Goal: Communication & Community: Answer question/provide support

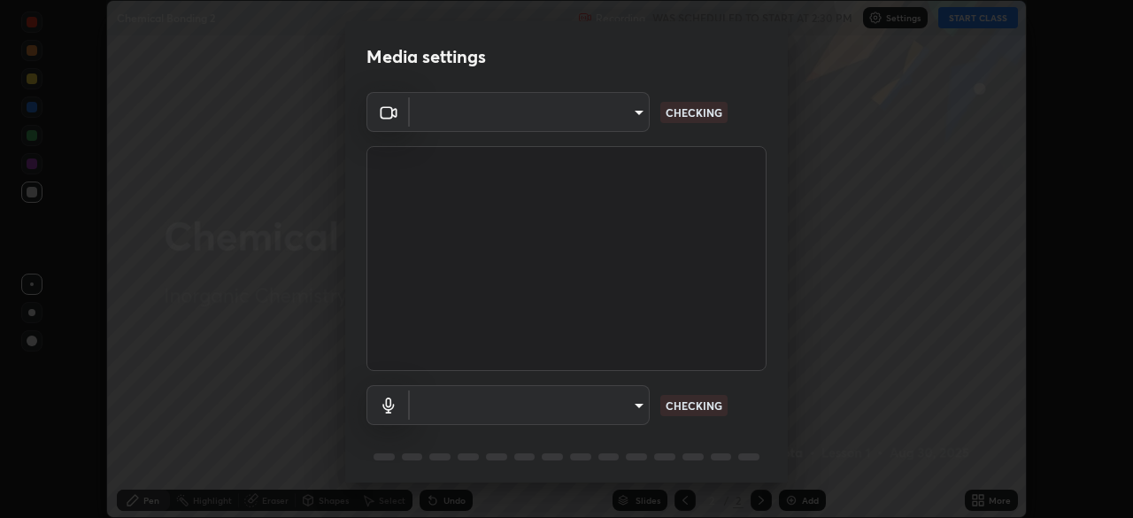
scroll to position [63, 0]
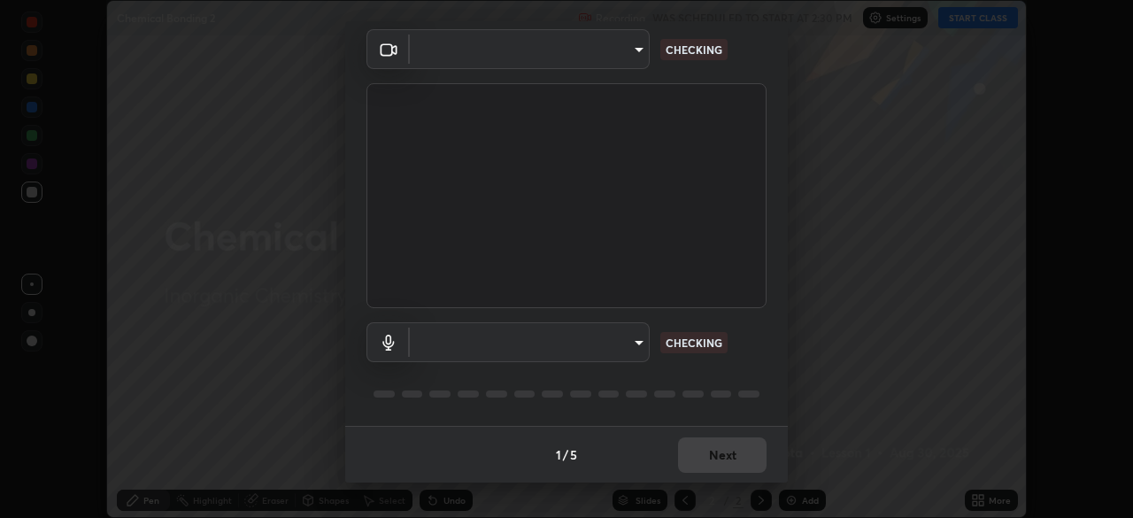
type input "23008043d16b3f933f5d29e9b3769097a1661712bf7e9030f0d00f953f479f19"
type input "ce8bbd661dce354a58a25af5271b3c1bd1d853cc8608d8e3321a5e34fd7f7726"
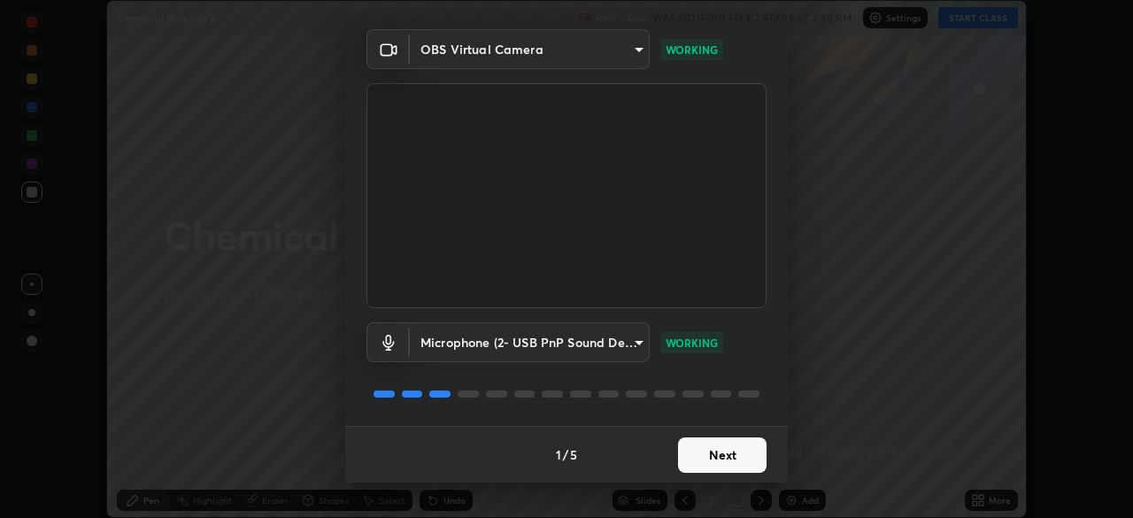
click at [744, 460] on button "Next" at bounding box center [722, 454] width 89 height 35
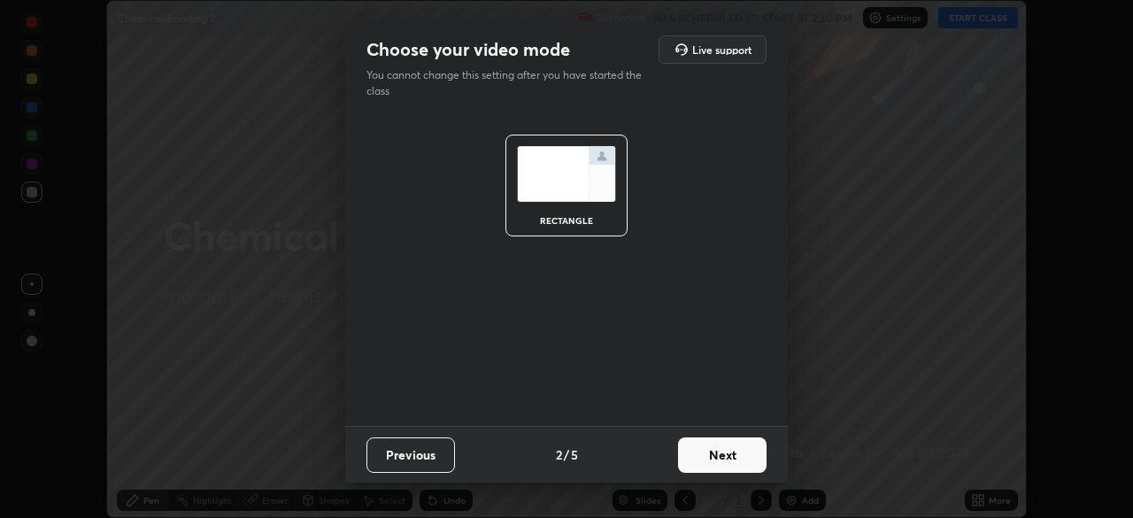
click at [733, 469] on button "Next" at bounding box center [722, 454] width 89 height 35
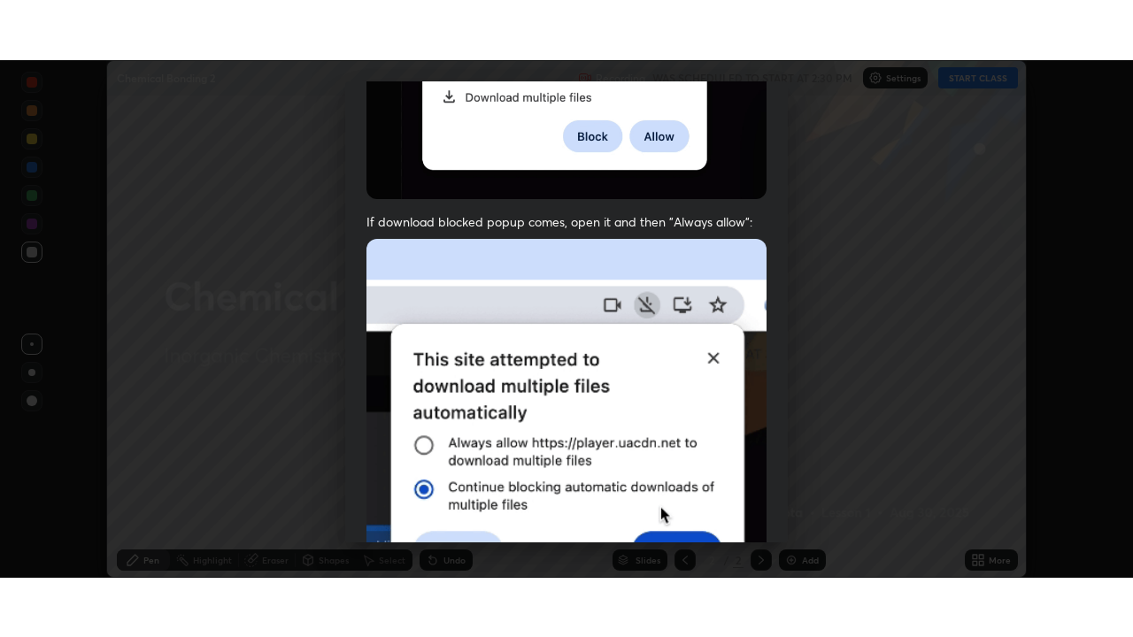
scroll to position [424, 0]
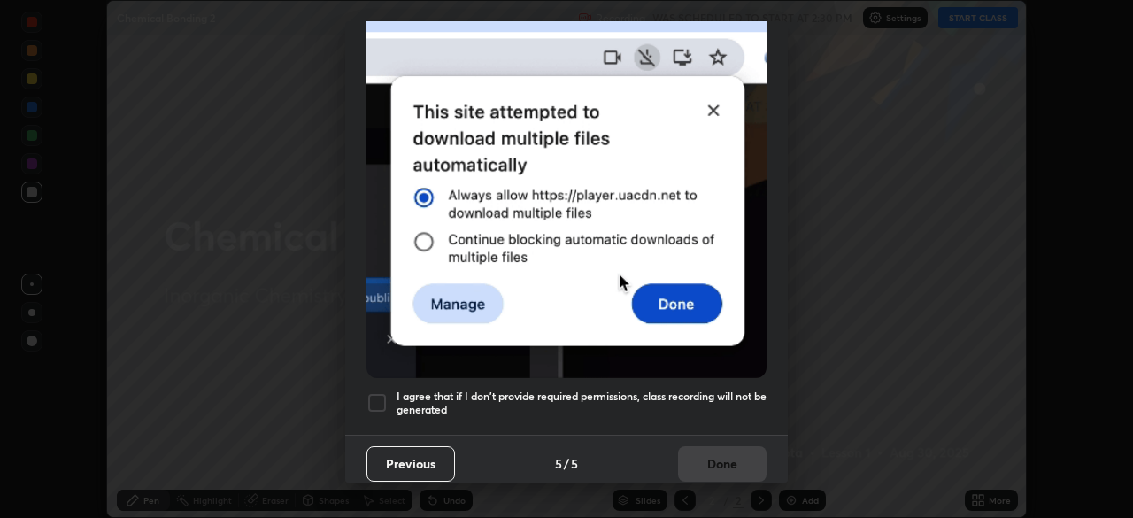
click at [374, 392] on div at bounding box center [376, 402] width 21 height 21
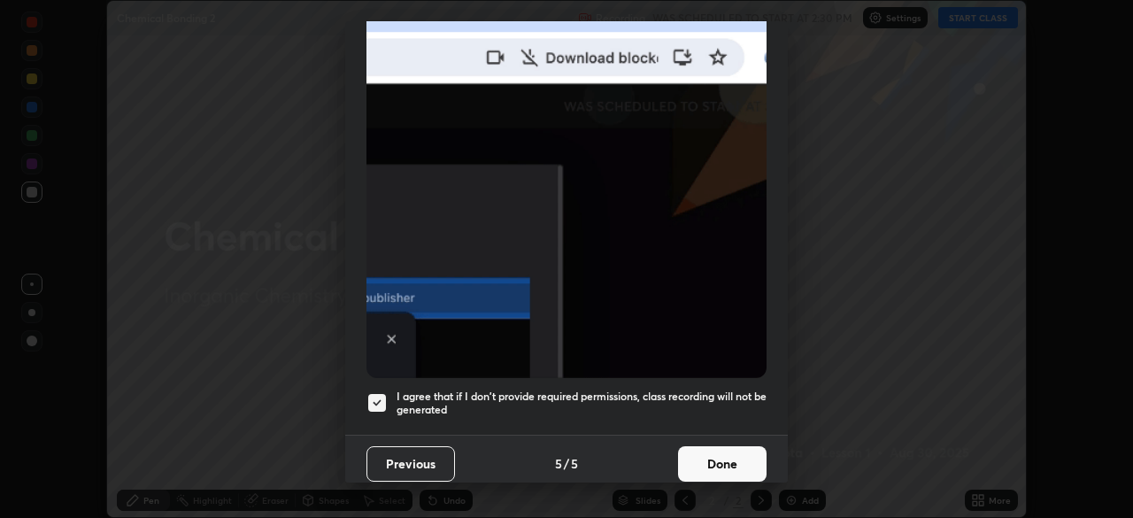
click at [739, 446] on button "Done" at bounding box center [722, 463] width 89 height 35
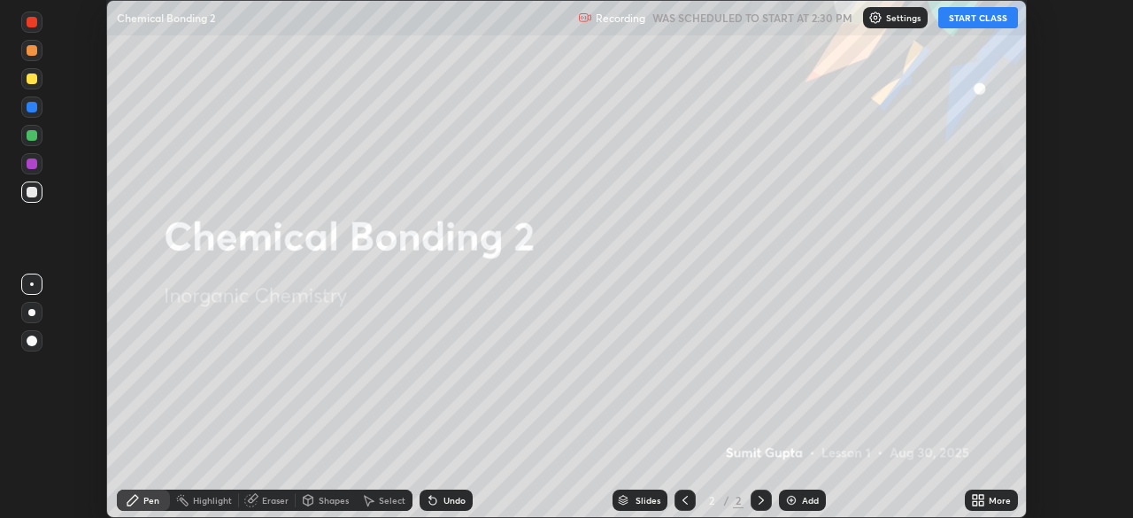
click at [994, 24] on button "START CLASS" at bounding box center [978, 17] width 80 height 21
click at [975, 497] on icon at bounding box center [975, 497] width 4 height 4
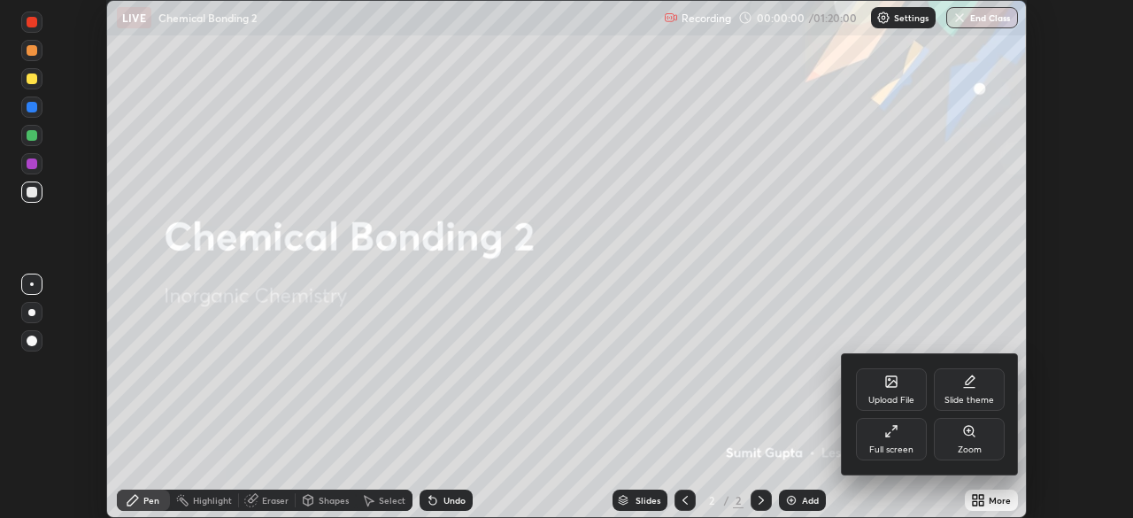
click at [890, 446] on div "Full screen" at bounding box center [891, 449] width 44 height 9
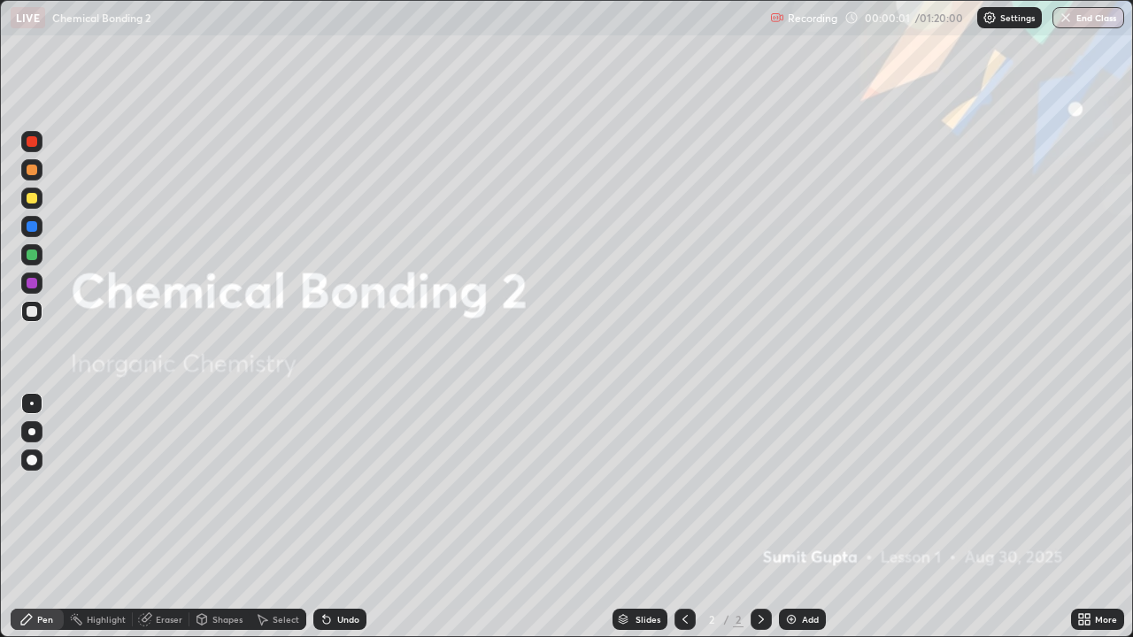
scroll to position [637, 1133]
click at [795, 517] on div "Add" at bounding box center [802, 619] width 47 height 21
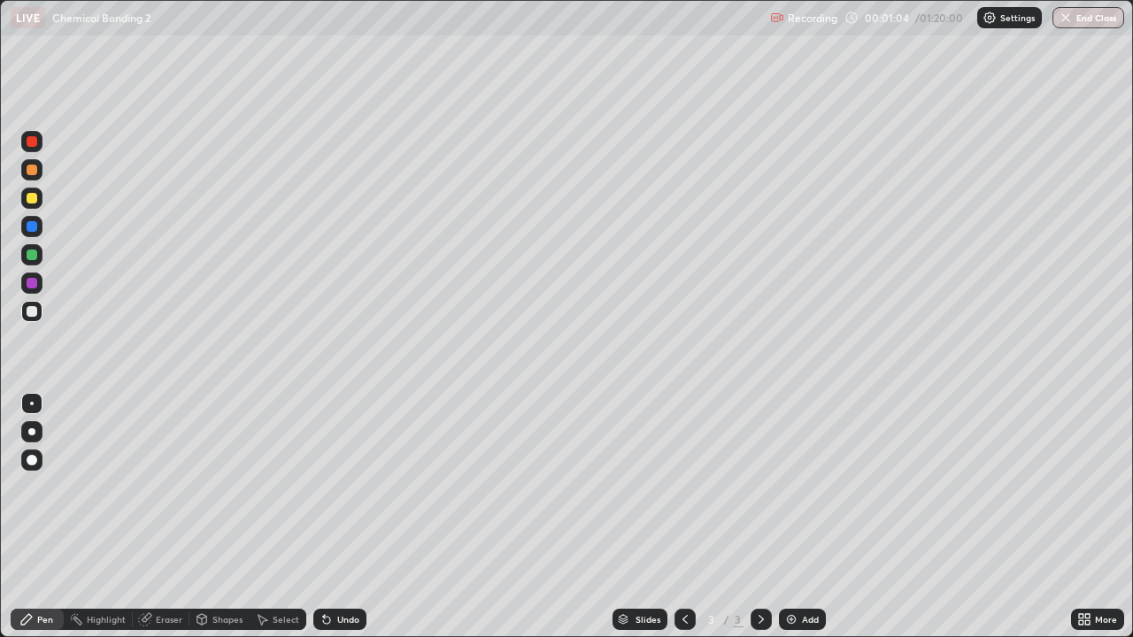
click at [32, 432] on div at bounding box center [31, 431] width 7 height 7
click at [39, 198] on div at bounding box center [31, 198] width 21 height 21
click at [33, 312] on div at bounding box center [32, 311] width 11 height 11
click at [38, 178] on div at bounding box center [31, 169] width 21 height 21
click at [36, 307] on div at bounding box center [31, 311] width 21 height 21
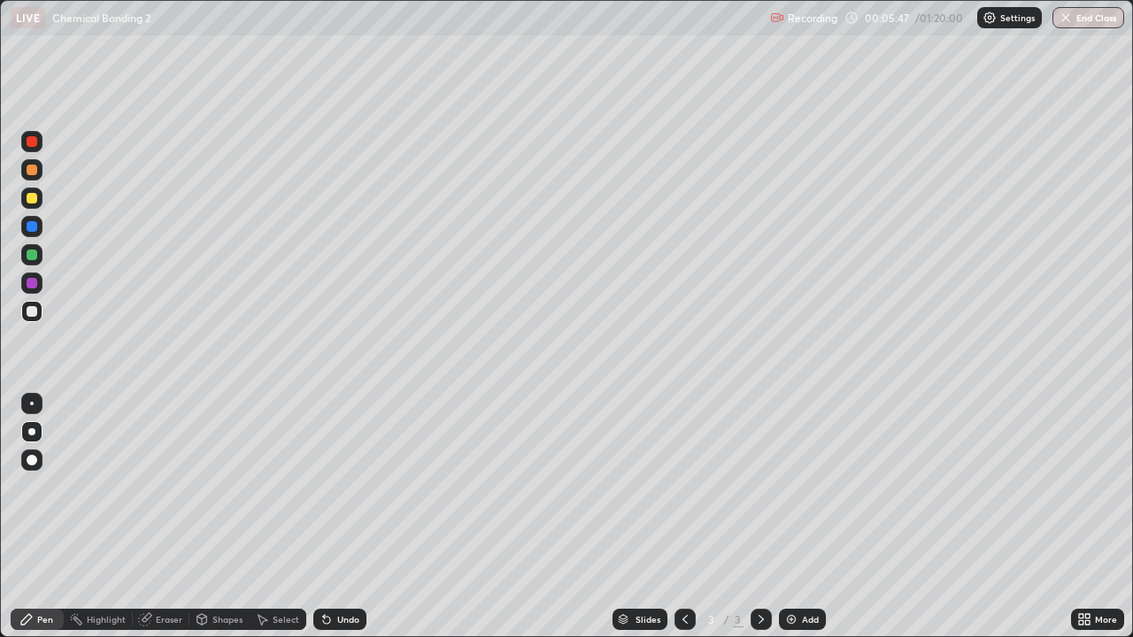
click at [33, 196] on div at bounding box center [32, 198] width 11 height 11
click at [34, 430] on div at bounding box center [31, 431] width 7 height 7
click at [33, 198] on div at bounding box center [32, 198] width 11 height 11
click at [36, 517] on div "Pen" at bounding box center [37, 619] width 53 height 21
click at [32, 432] on div at bounding box center [31, 431] width 7 height 7
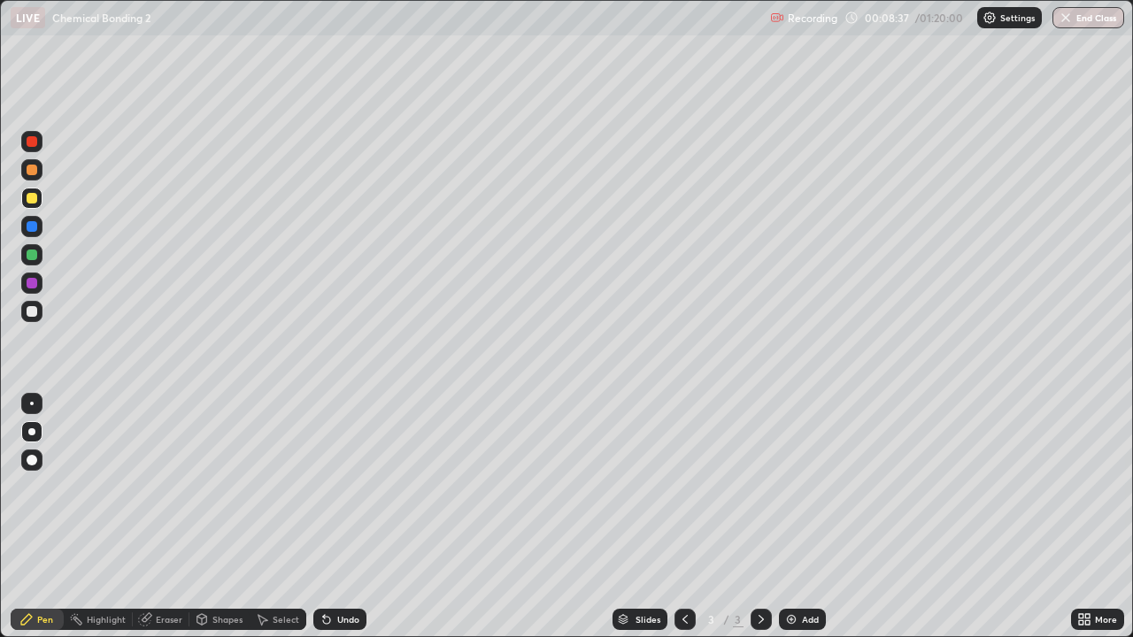
click at [759, 517] on icon at bounding box center [761, 620] width 14 height 14
click at [806, 517] on div "Add" at bounding box center [810, 619] width 17 height 9
click at [40, 172] on div at bounding box center [31, 169] width 21 height 21
click at [324, 517] on icon at bounding box center [326, 620] width 7 height 7
click at [334, 517] on div "Undo" at bounding box center [339, 619] width 53 height 21
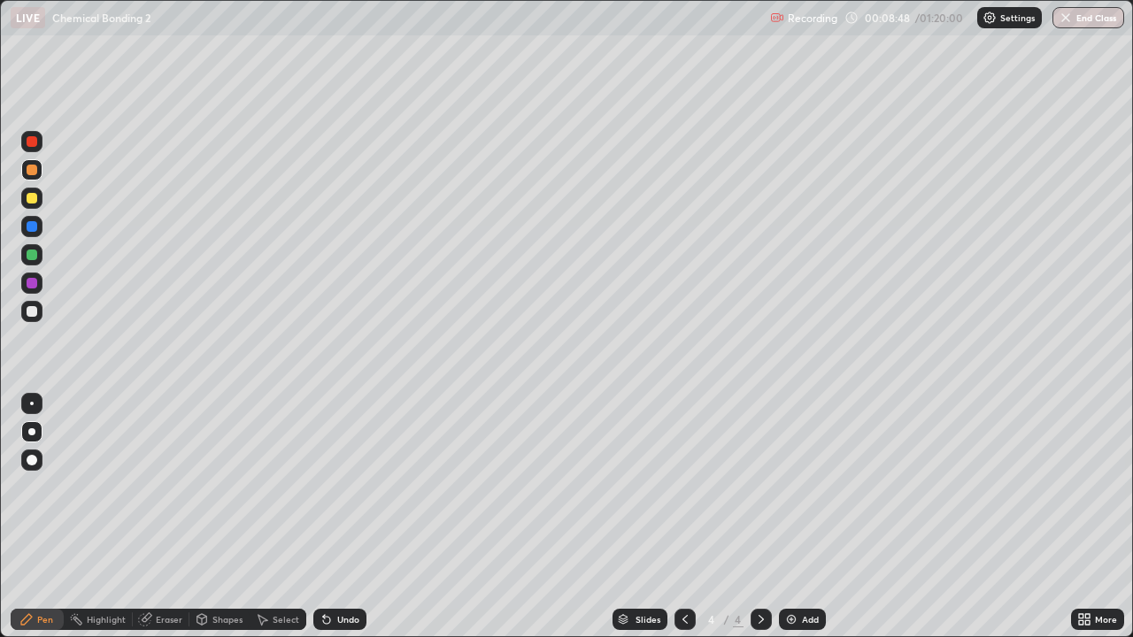
click at [36, 197] on div at bounding box center [32, 198] width 11 height 11
click at [793, 517] on img at bounding box center [791, 620] width 14 height 14
click at [39, 220] on div at bounding box center [31, 226] width 21 height 21
click at [31, 204] on div at bounding box center [31, 198] width 21 height 21
click at [762, 517] on div at bounding box center [761, 619] width 21 height 35
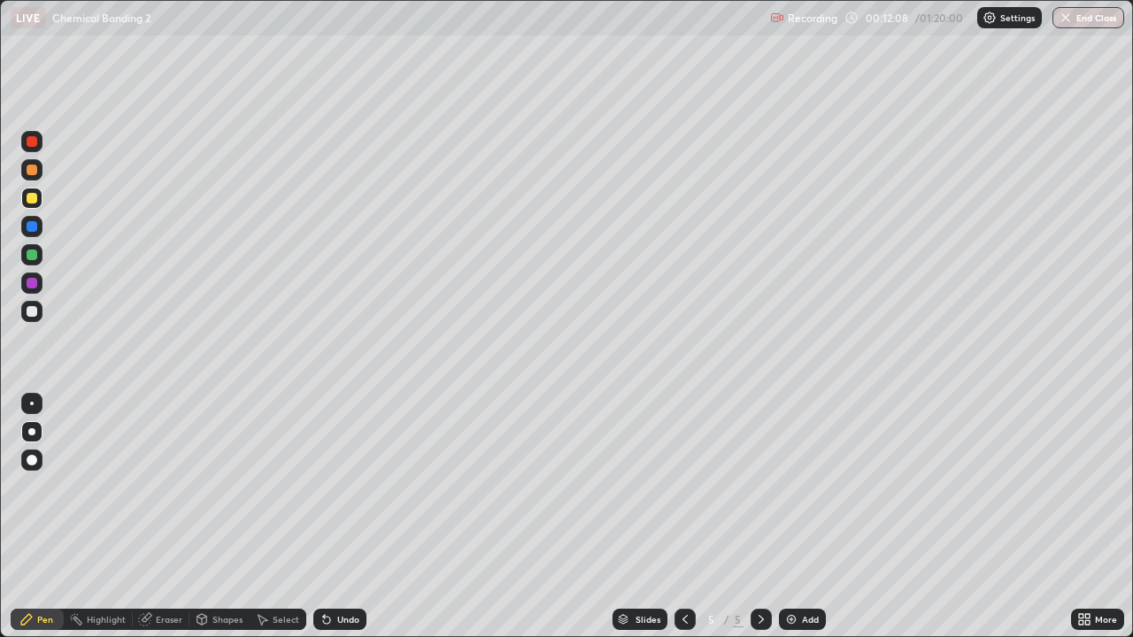
click at [807, 517] on div "Add" at bounding box center [802, 619] width 47 height 21
click at [41, 169] on div at bounding box center [31, 169] width 21 height 21
click at [41, 310] on div at bounding box center [31, 311] width 21 height 21
click at [40, 305] on div at bounding box center [31, 311] width 21 height 21
click at [29, 205] on div at bounding box center [31, 198] width 21 height 21
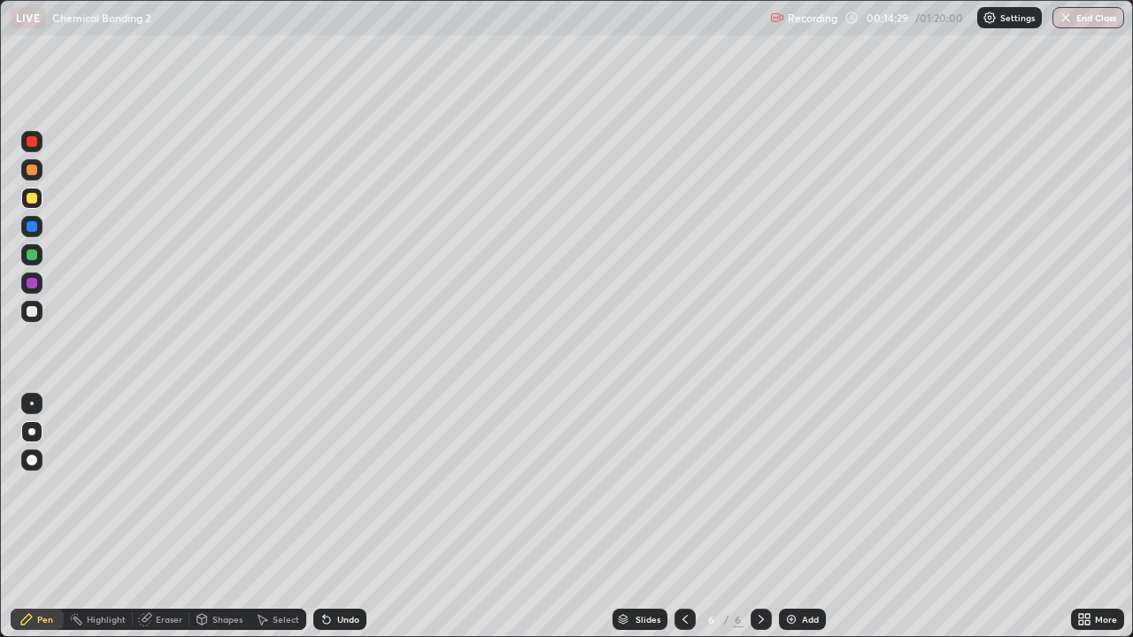
click at [30, 197] on div at bounding box center [32, 198] width 11 height 11
click at [818, 517] on div "Add" at bounding box center [802, 619] width 47 height 21
click at [27, 167] on div at bounding box center [32, 170] width 11 height 11
click at [34, 307] on div at bounding box center [32, 311] width 11 height 11
click at [790, 517] on img at bounding box center [791, 620] width 14 height 14
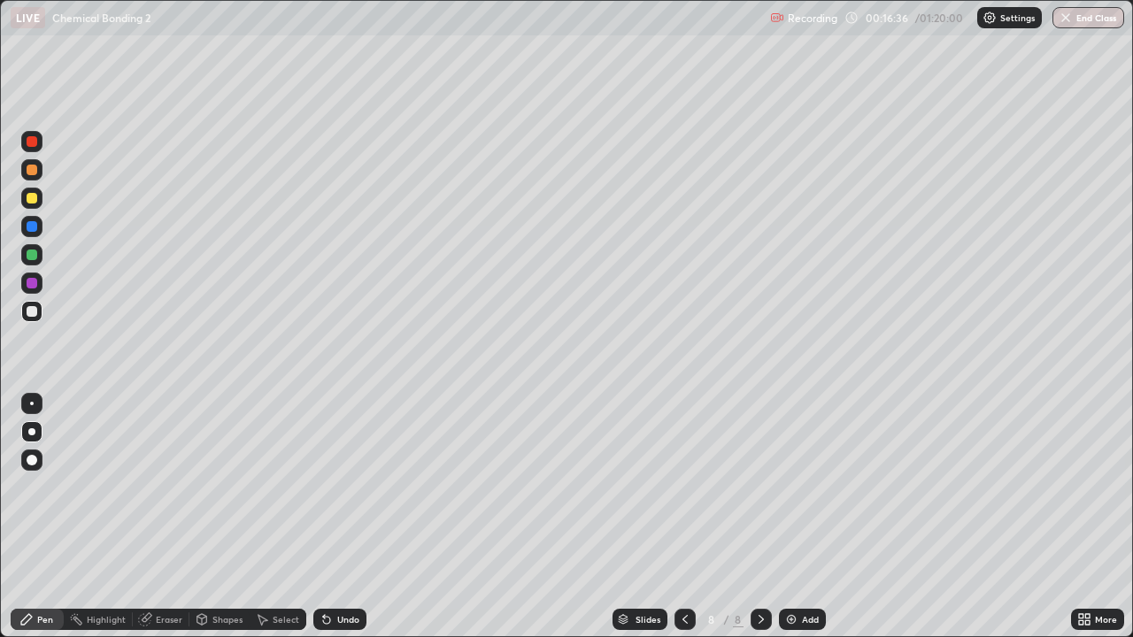
click at [329, 517] on div "Undo" at bounding box center [339, 619] width 53 height 21
click at [27, 223] on div at bounding box center [32, 226] width 11 height 11
click at [33, 197] on div at bounding box center [32, 198] width 11 height 11
click at [339, 517] on div "Undo" at bounding box center [348, 619] width 22 height 9
click at [34, 311] on div at bounding box center [32, 311] width 11 height 11
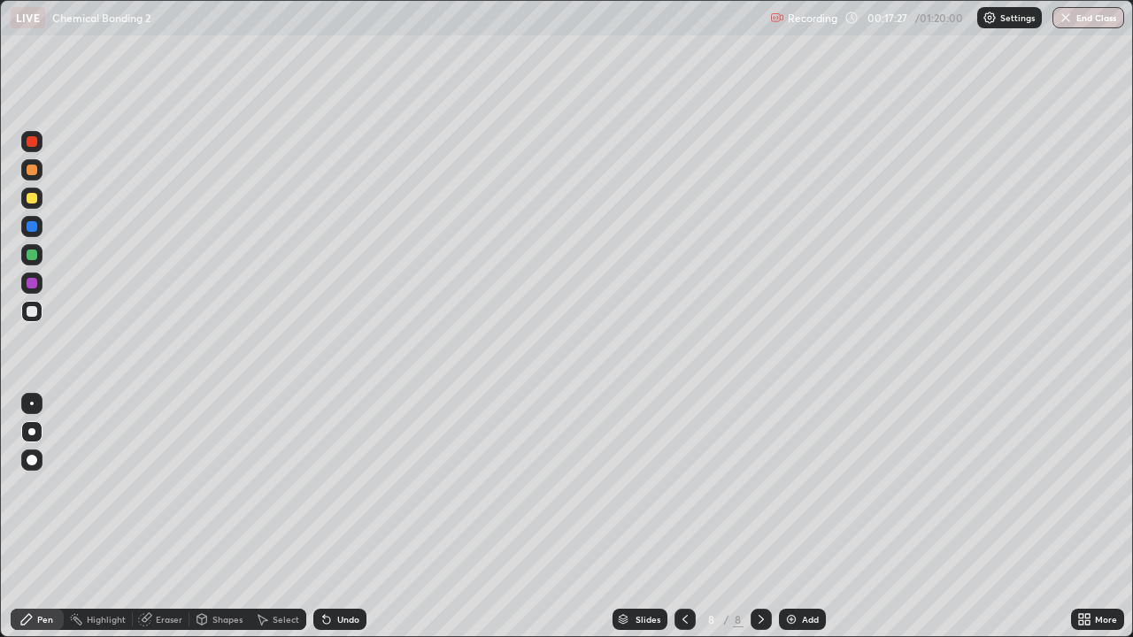
click at [35, 199] on div at bounding box center [32, 198] width 11 height 11
click at [27, 316] on div at bounding box center [31, 311] width 21 height 21
click at [340, 517] on div "Undo" at bounding box center [339, 619] width 53 height 21
click at [33, 198] on div at bounding box center [32, 198] width 11 height 11
click at [760, 517] on icon at bounding box center [761, 620] width 14 height 14
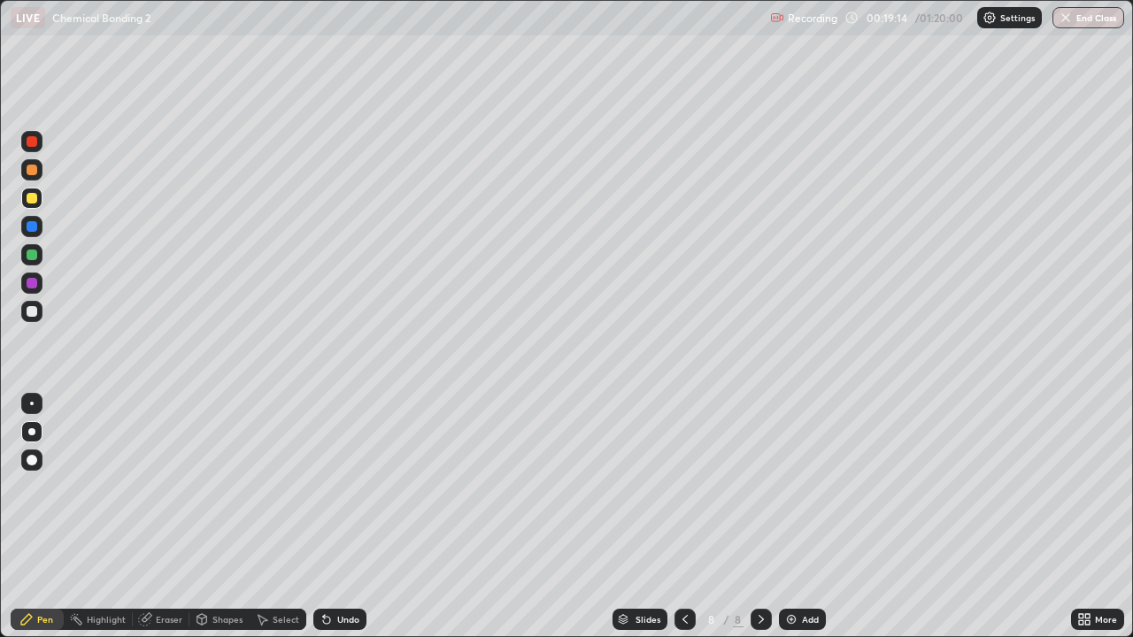
click at [690, 517] on div at bounding box center [685, 619] width 21 height 21
click at [751, 517] on div at bounding box center [761, 619] width 21 height 21
click at [796, 517] on img at bounding box center [791, 620] width 14 height 14
click at [30, 201] on div at bounding box center [32, 198] width 11 height 11
click at [35, 312] on div at bounding box center [32, 311] width 11 height 11
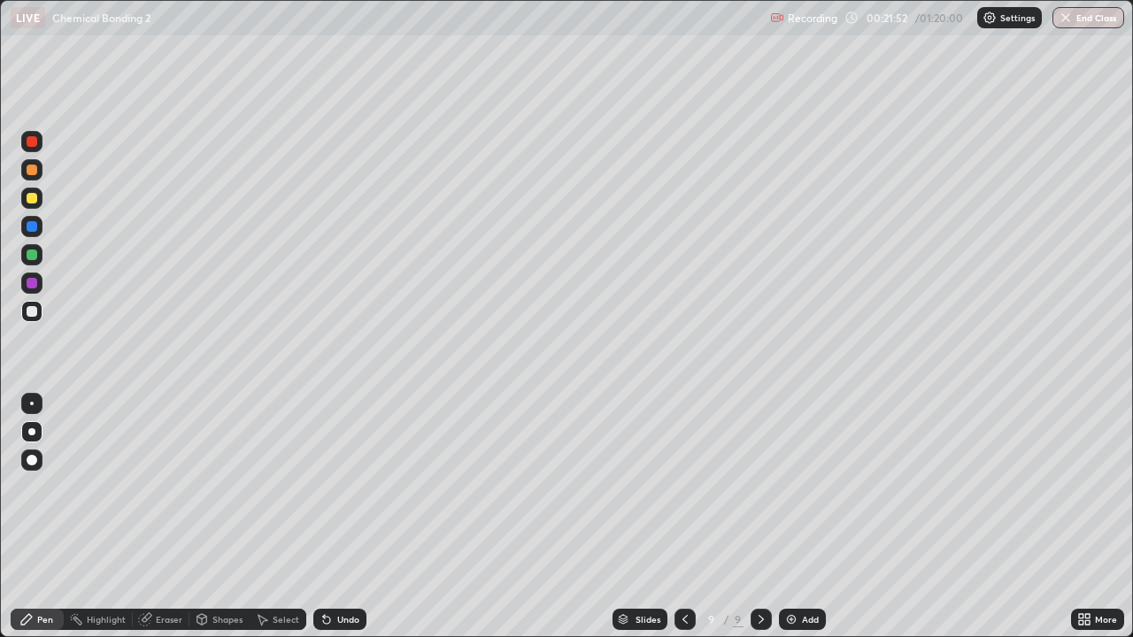
click at [794, 517] on img at bounding box center [791, 620] width 14 height 14
click at [32, 193] on div at bounding box center [32, 198] width 11 height 11
click at [35, 313] on div at bounding box center [32, 311] width 11 height 11
click at [35, 203] on div at bounding box center [31, 198] width 21 height 21
click at [35, 310] on div at bounding box center [32, 311] width 11 height 11
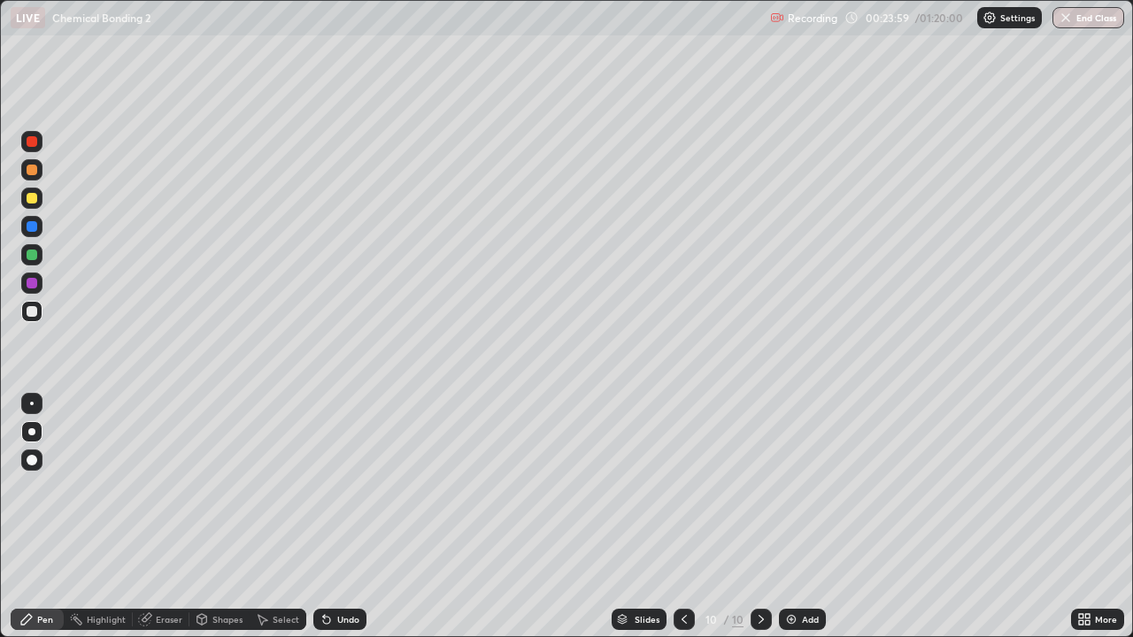
click at [33, 178] on div at bounding box center [31, 169] width 21 height 21
click at [29, 219] on div at bounding box center [31, 226] width 21 height 21
click at [326, 517] on div "Undo" at bounding box center [339, 619] width 53 height 21
click at [324, 517] on icon at bounding box center [326, 620] width 7 height 7
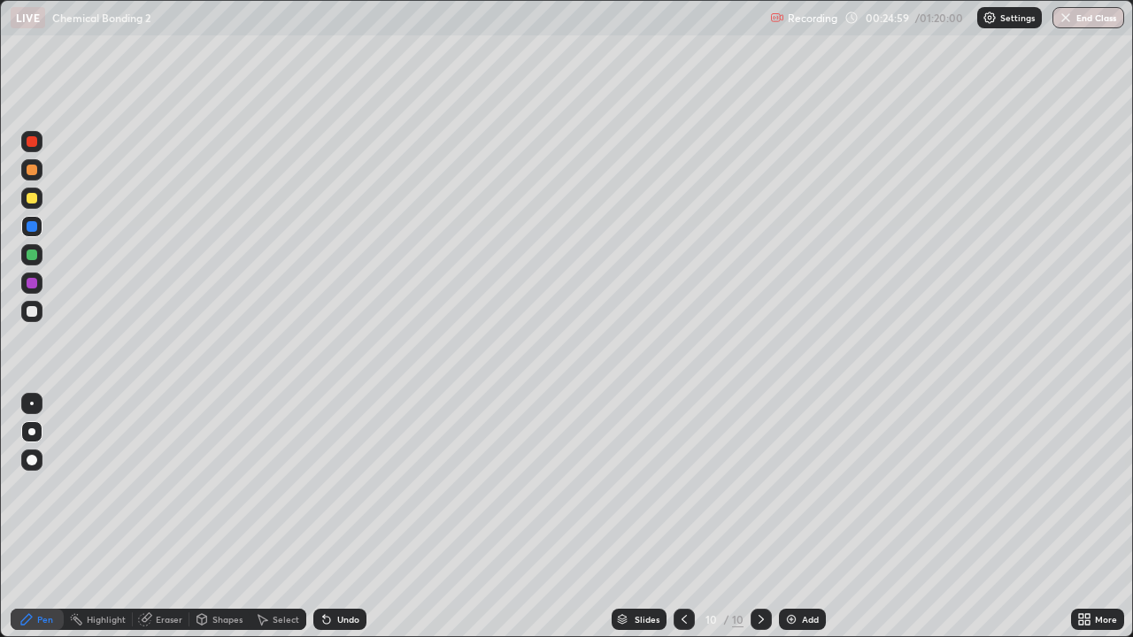
click at [277, 517] on div "Select" at bounding box center [286, 619] width 27 height 9
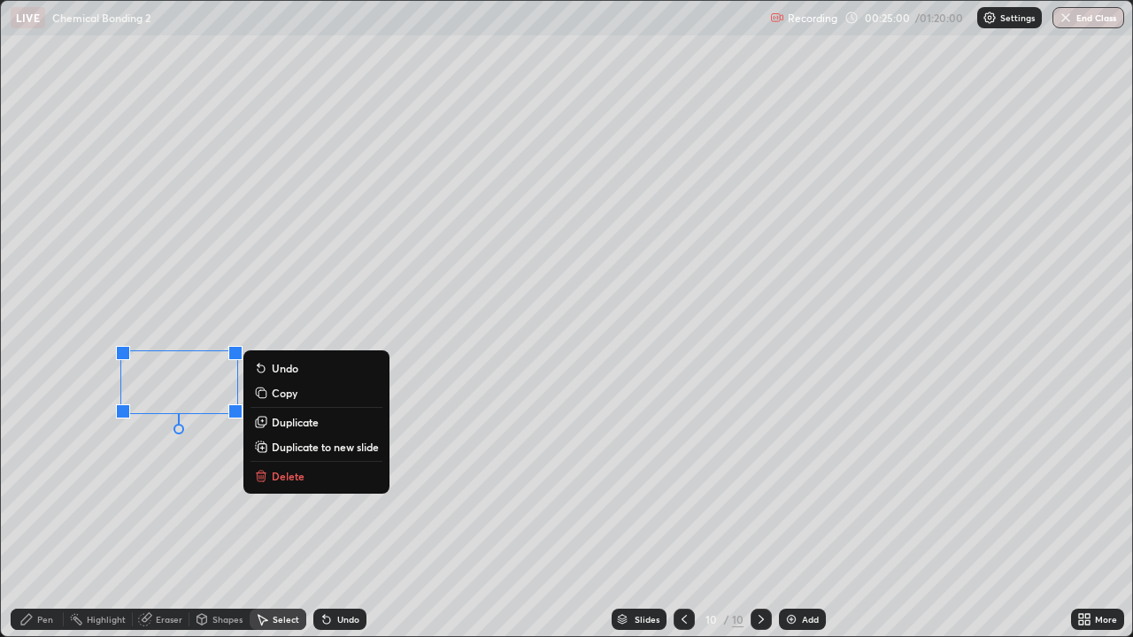
click at [297, 476] on p "Delete" at bounding box center [288, 476] width 33 height 14
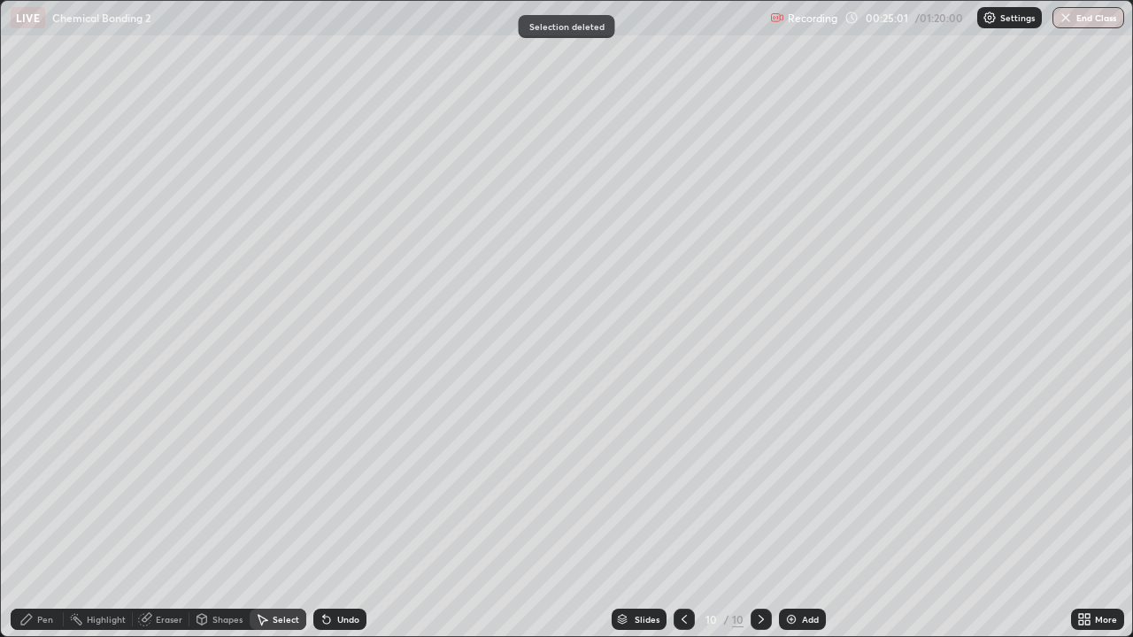
click at [37, 517] on div "Pen" at bounding box center [45, 619] width 16 height 9
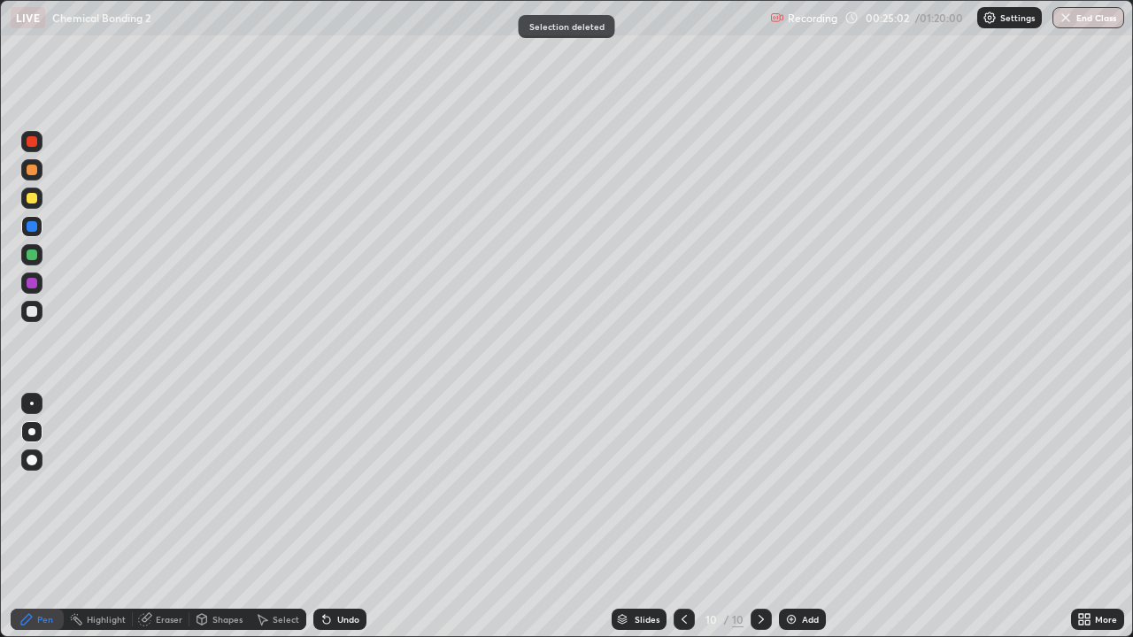
click at [29, 282] on div at bounding box center [32, 283] width 11 height 11
click at [34, 313] on div at bounding box center [32, 311] width 11 height 11
click at [795, 517] on img at bounding box center [791, 620] width 14 height 14
click at [34, 190] on div at bounding box center [31, 198] width 21 height 21
click at [34, 308] on div at bounding box center [32, 311] width 11 height 11
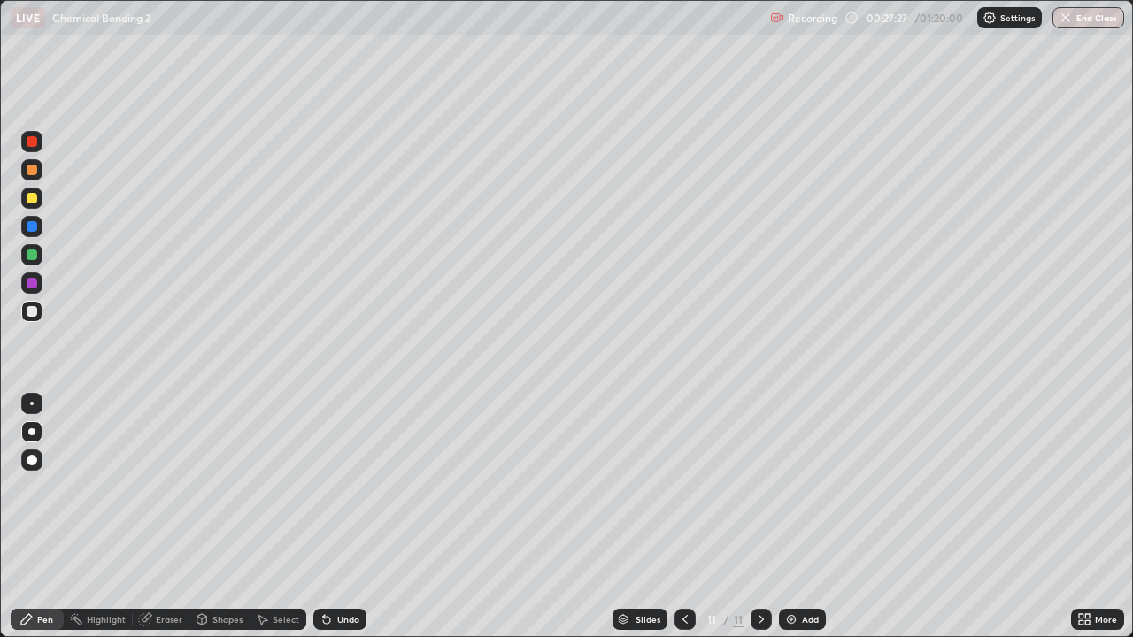
click at [683, 517] on icon at bounding box center [685, 620] width 14 height 14
click at [756, 517] on div at bounding box center [761, 619] width 21 height 21
click at [788, 517] on img at bounding box center [791, 620] width 14 height 14
click at [42, 517] on div "Pen" at bounding box center [45, 619] width 16 height 9
click at [36, 424] on div at bounding box center [31, 431] width 21 height 21
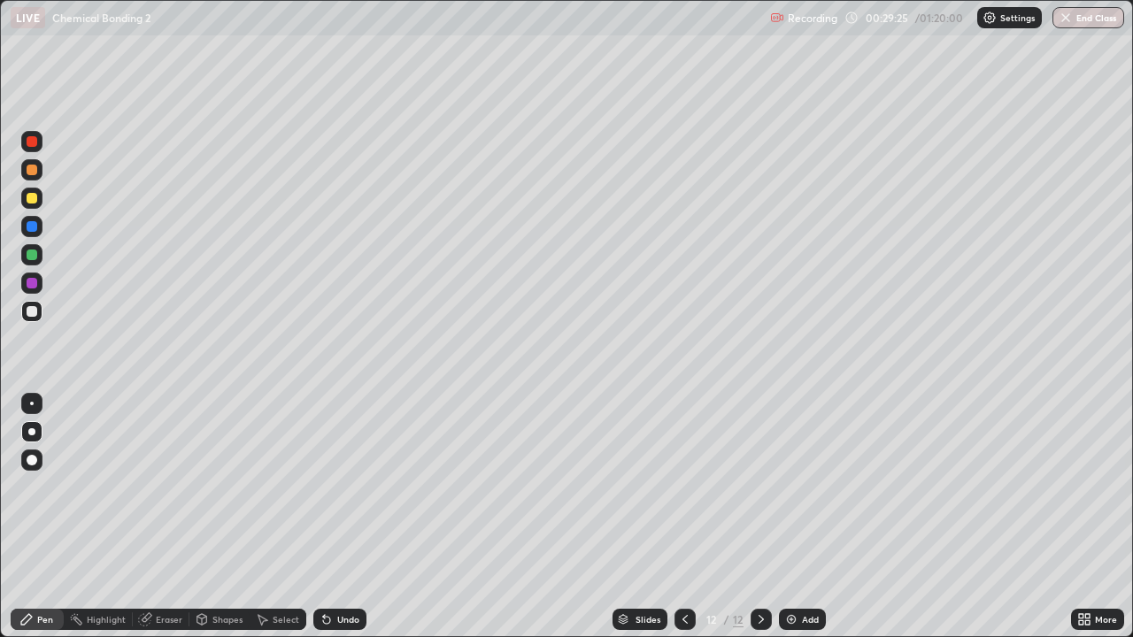
click at [34, 198] on div at bounding box center [32, 198] width 11 height 11
click at [32, 432] on div at bounding box center [31, 431] width 7 height 7
click at [35, 197] on div at bounding box center [32, 198] width 11 height 11
click at [40, 317] on div at bounding box center [31, 311] width 21 height 21
click at [39, 197] on div at bounding box center [31, 198] width 21 height 21
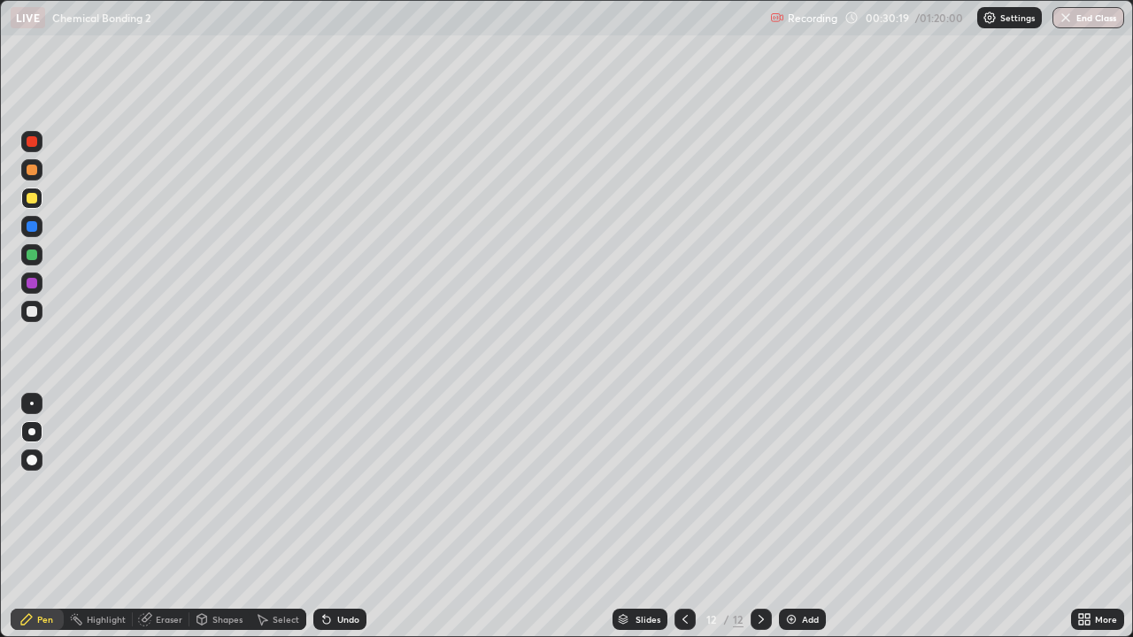
click at [31, 226] on div at bounding box center [32, 226] width 11 height 11
click at [331, 517] on div "Undo" at bounding box center [339, 619] width 53 height 21
click at [794, 517] on img at bounding box center [791, 620] width 14 height 14
click at [27, 200] on div at bounding box center [32, 198] width 11 height 11
click at [39, 312] on div at bounding box center [31, 311] width 21 height 21
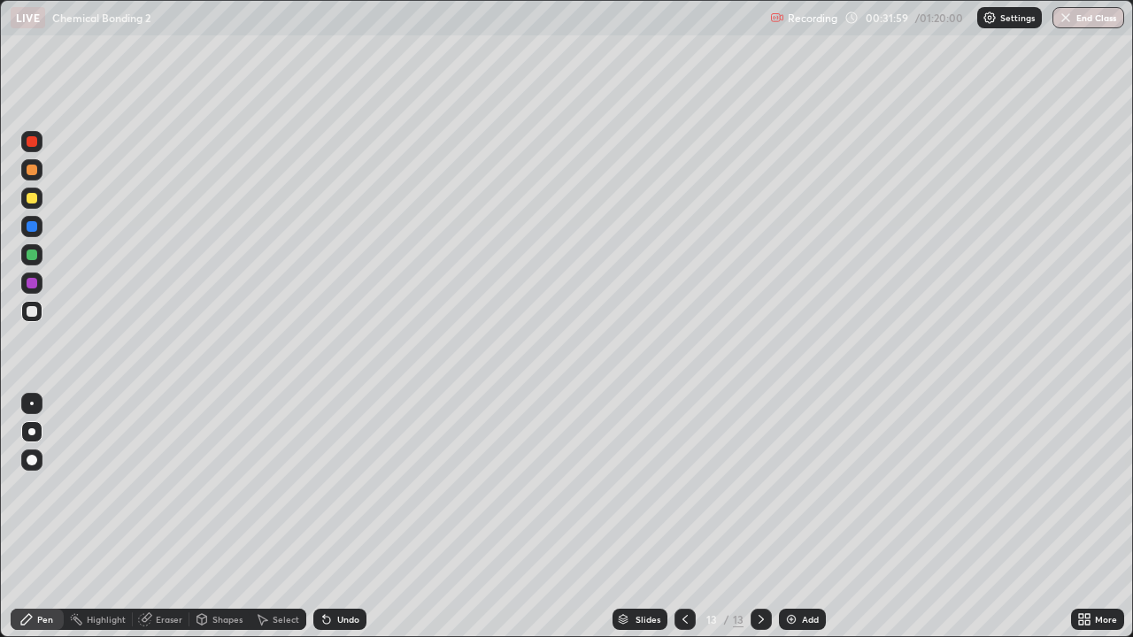
click at [685, 517] on div at bounding box center [685, 619] width 21 height 21
click at [32, 276] on div at bounding box center [31, 283] width 21 height 21
click at [32, 315] on div at bounding box center [32, 311] width 11 height 11
click at [31, 194] on div at bounding box center [32, 198] width 11 height 11
click at [41, 221] on div at bounding box center [31, 226] width 21 height 21
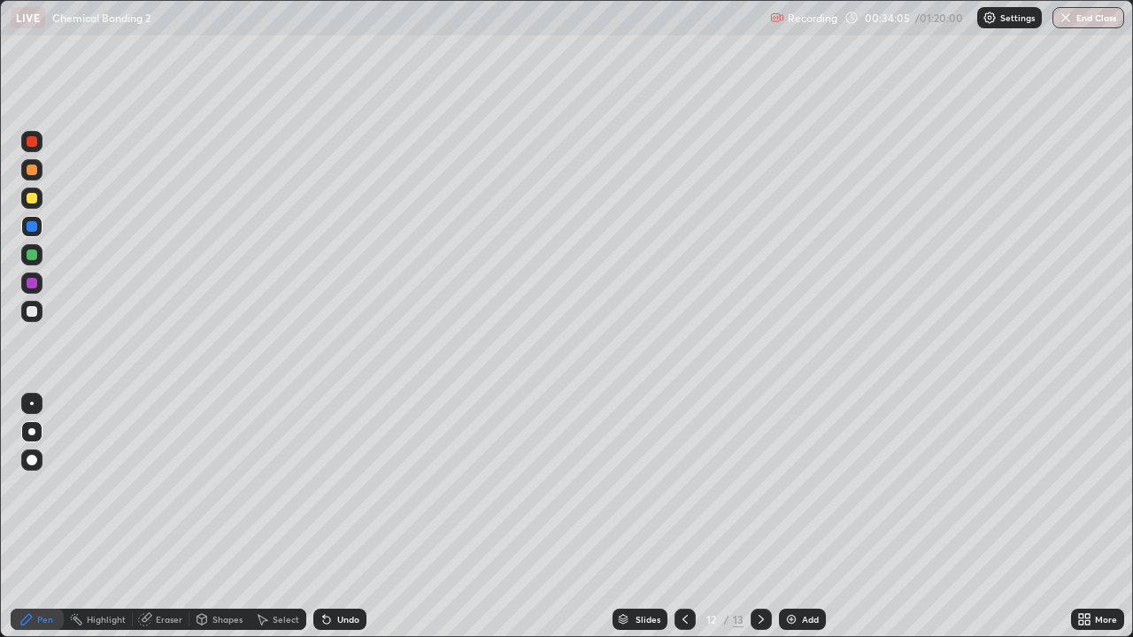
click at [790, 517] on img at bounding box center [791, 620] width 14 height 14
click at [35, 313] on div at bounding box center [32, 311] width 11 height 11
click at [36, 202] on div at bounding box center [32, 198] width 11 height 11
click at [34, 308] on div at bounding box center [32, 311] width 11 height 11
click at [337, 517] on div "Undo" at bounding box center [348, 619] width 22 height 9
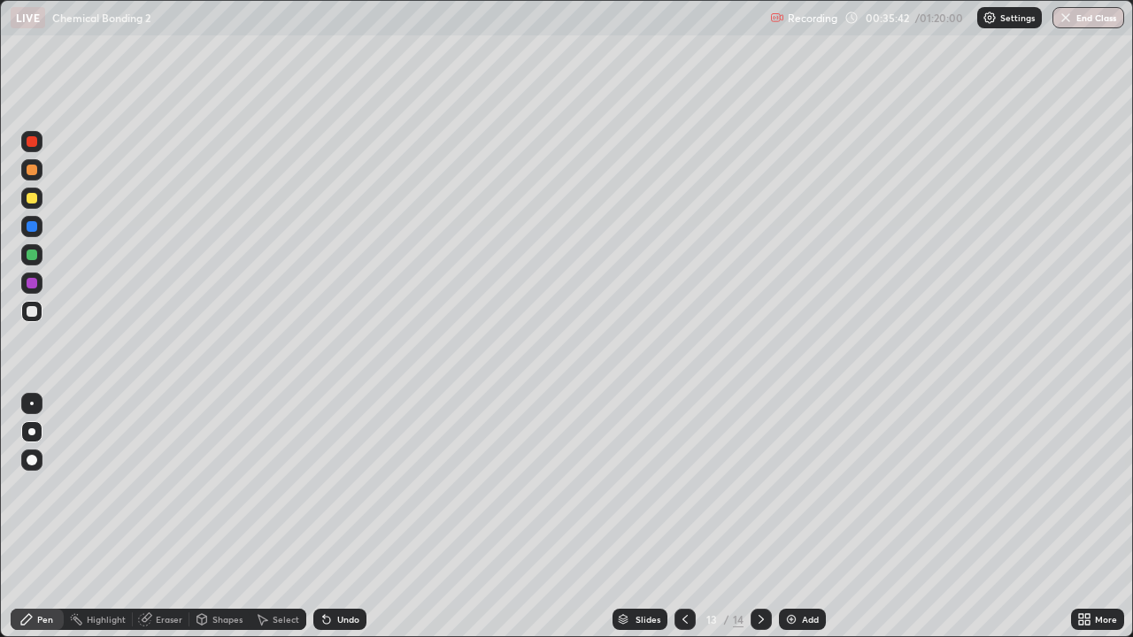
click at [30, 203] on div at bounding box center [32, 198] width 11 height 11
click at [30, 314] on div at bounding box center [32, 311] width 11 height 11
click at [35, 201] on div at bounding box center [32, 198] width 11 height 11
click at [32, 310] on div at bounding box center [32, 311] width 11 height 11
click at [28, 202] on div at bounding box center [32, 198] width 11 height 11
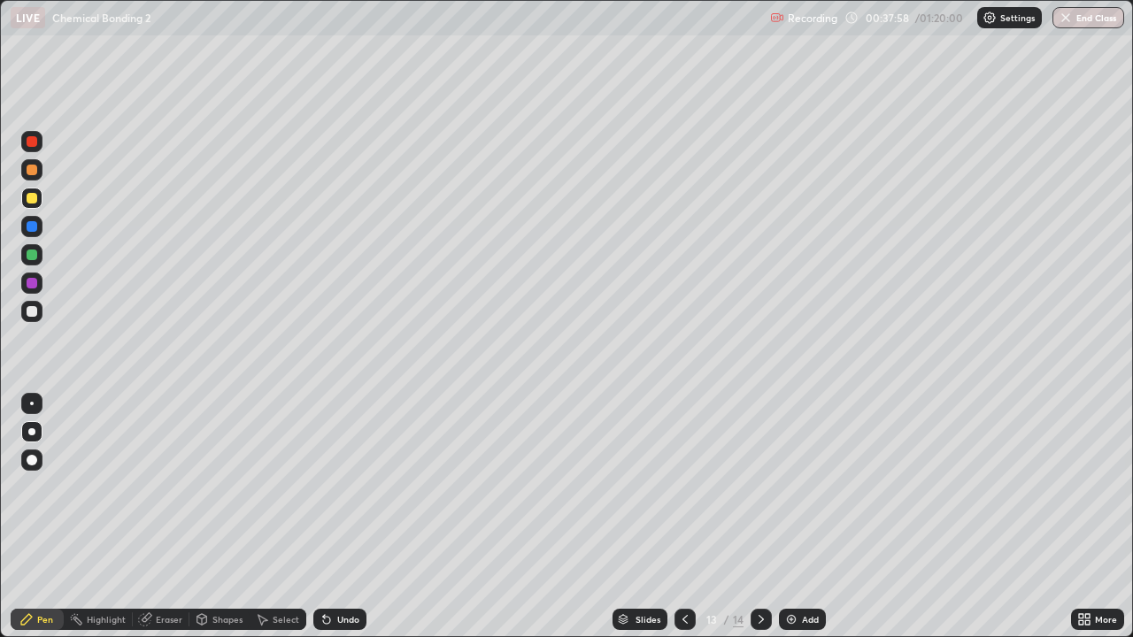
click at [759, 517] on icon at bounding box center [761, 620] width 14 height 14
click at [757, 517] on icon at bounding box center [761, 620] width 14 height 14
click at [758, 517] on icon at bounding box center [761, 620] width 14 height 14
click at [802, 517] on div "Add" at bounding box center [810, 619] width 17 height 9
click at [680, 517] on div at bounding box center [685, 619] width 21 height 21
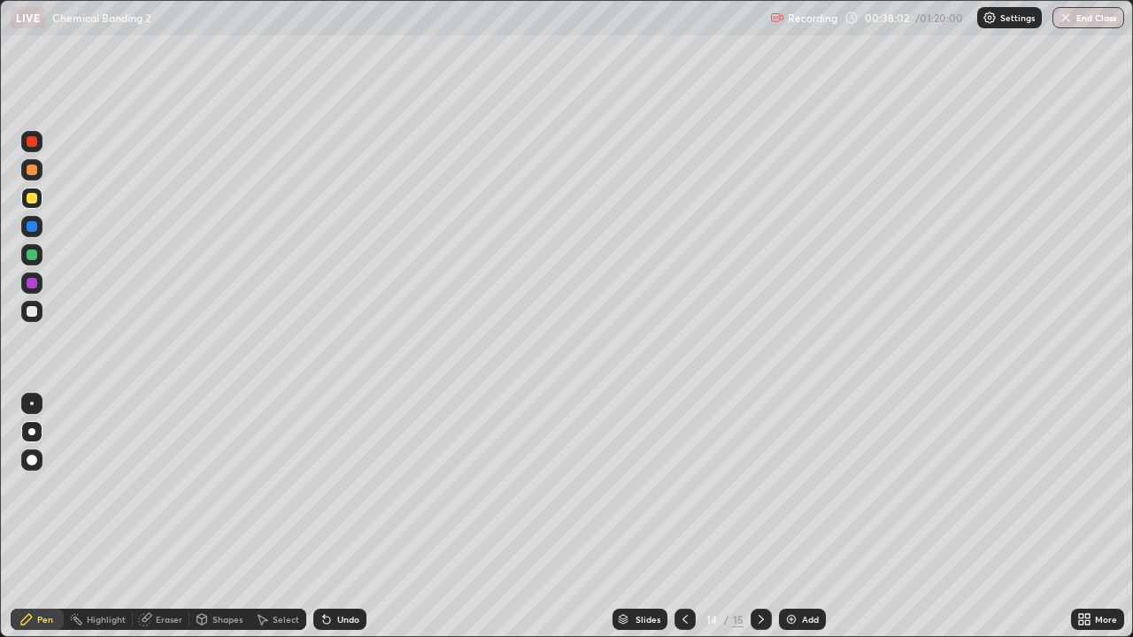
click at [686, 517] on icon at bounding box center [685, 620] width 14 height 14
click at [687, 517] on div at bounding box center [685, 619] width 21 height 21
click at [759, 517] on icon at bounding box center [761, 619] width 5 height 9
click at [759, 517] on icon at bounding box center [761, 620] width 14 height 14
click at [769, 517] on div at bounding box center [761, 619] width 21 height 21
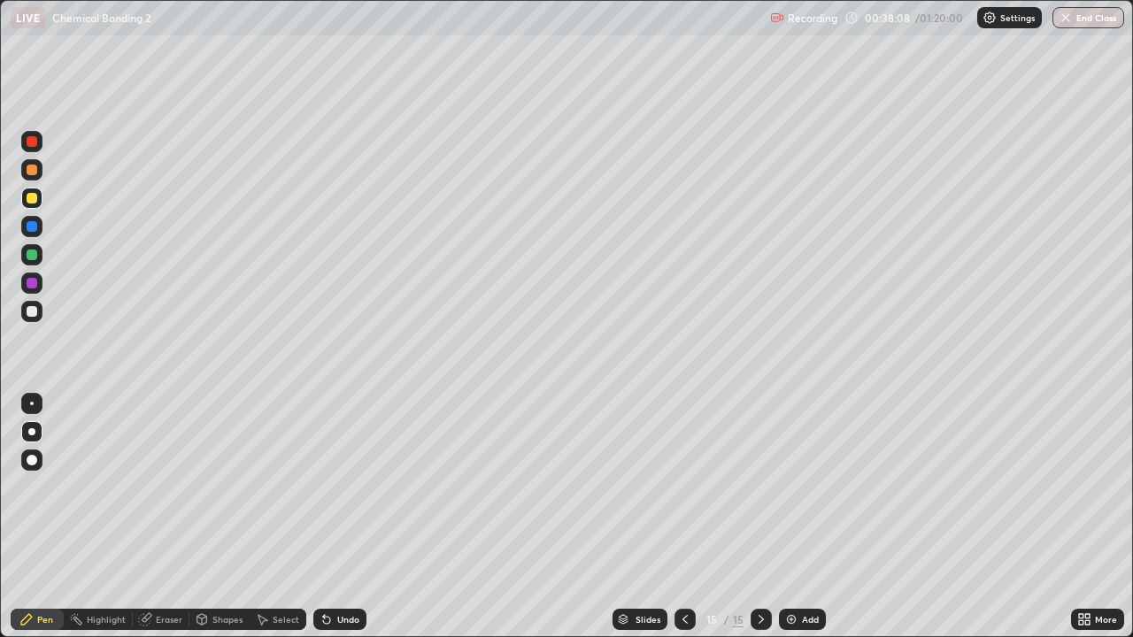
click at [759, 517] on icon at bounding box center [761, 620] width 14 height 14
click at [767, 517] on div at bounding box center [761, 619] width 21 height 21
click at [813, 517] on div "Add" at bounding box center [810, 619] width 17 height 9
click at [32, 320] on div at bounding box center [31, 311] width 21 height 21
click at [32, 197] on div at bounding box center [32, 198] width 11 height 11
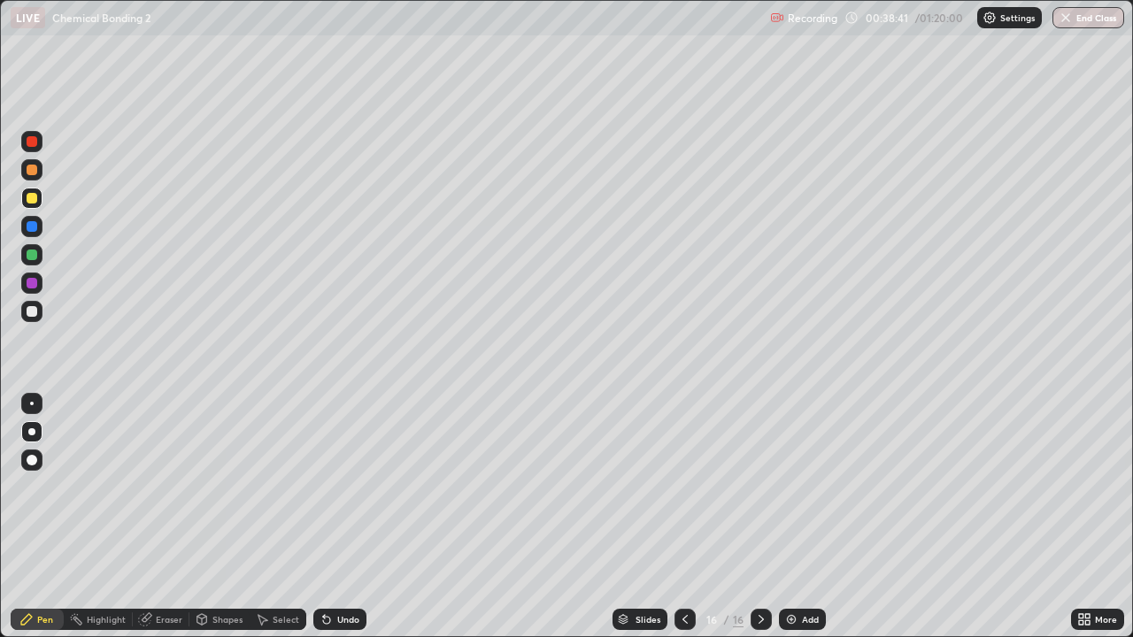
click at [34, 201] on div at bounding box center [32, 198] width 11 height 11
click at [337, 517] on div "Undo" at bounding box center [348, 619] width 22 height 9
click at [329, 517] on icon at bounding box center [327, 620] width 14 height 14
click at [323, 517] on icon at bounding box center [324, 616] width 2 height 2
click at [29, 308] on div at bounding box center [32, 311] width 11 height 11
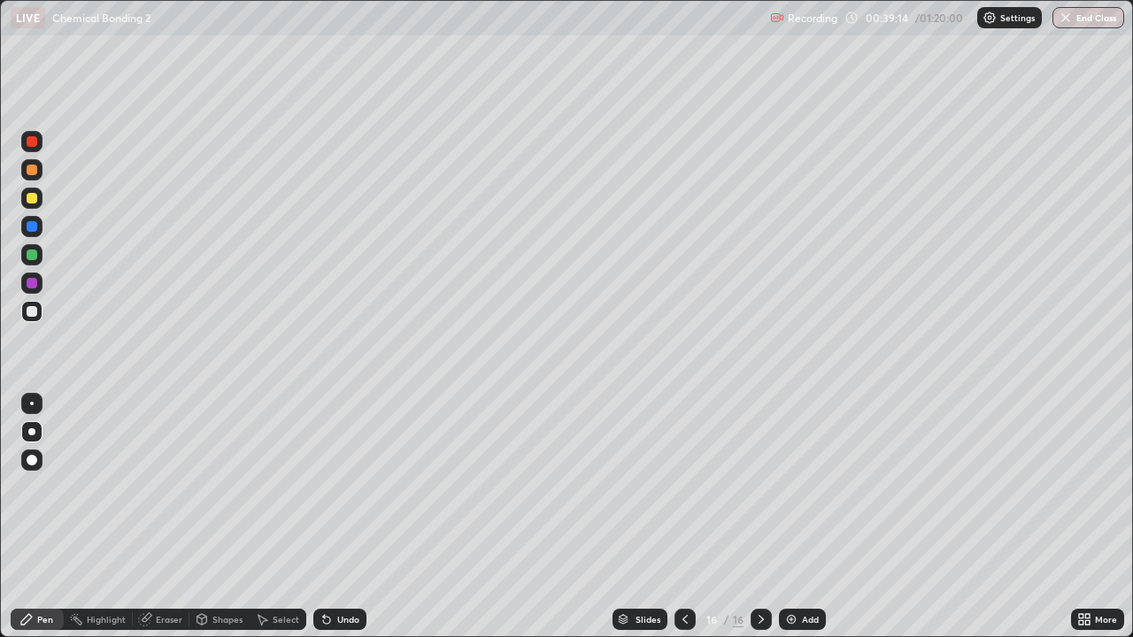
click at [24, 193] on div at bounding box center [31, 198] width 21 height 21
click at [41, 312] on div at bounding box center [31, 311] width 21 height 21
click at [31, 517] on div at bounding box center [32, 495] width 28 height 212
click at [797, 517] on div "Add" at bounding box center [802, 619] width 47 height 21
click at [29, 208] on div at bounding box center [31, 198] width 21 height 21
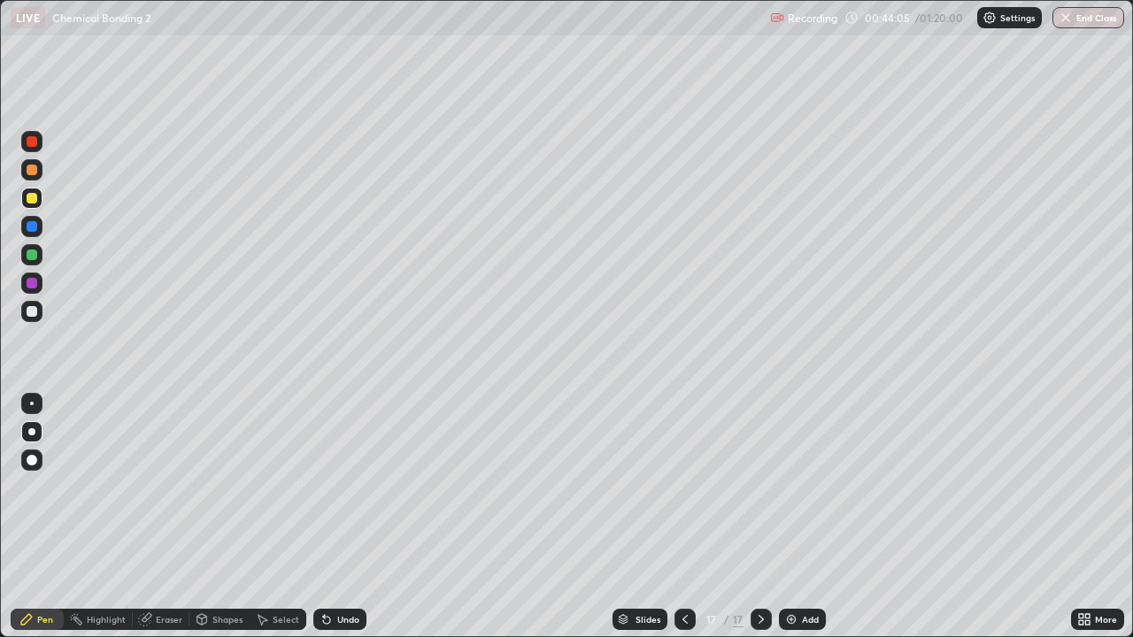
click at [759, 517] on icon at bounding box center [761, 620] width 14 height 14
click at [795, 517] on img at bounding box center [791, 620] width 14 height 14
click at [30, 198] on div at bounding box center [32, 198] width 11 height 11
click at [683, 517] on icon at bounding box center [685, 620] width 14 height 14
click at [34, 281] on div at bounding box center [32, 283] width 11 height 11
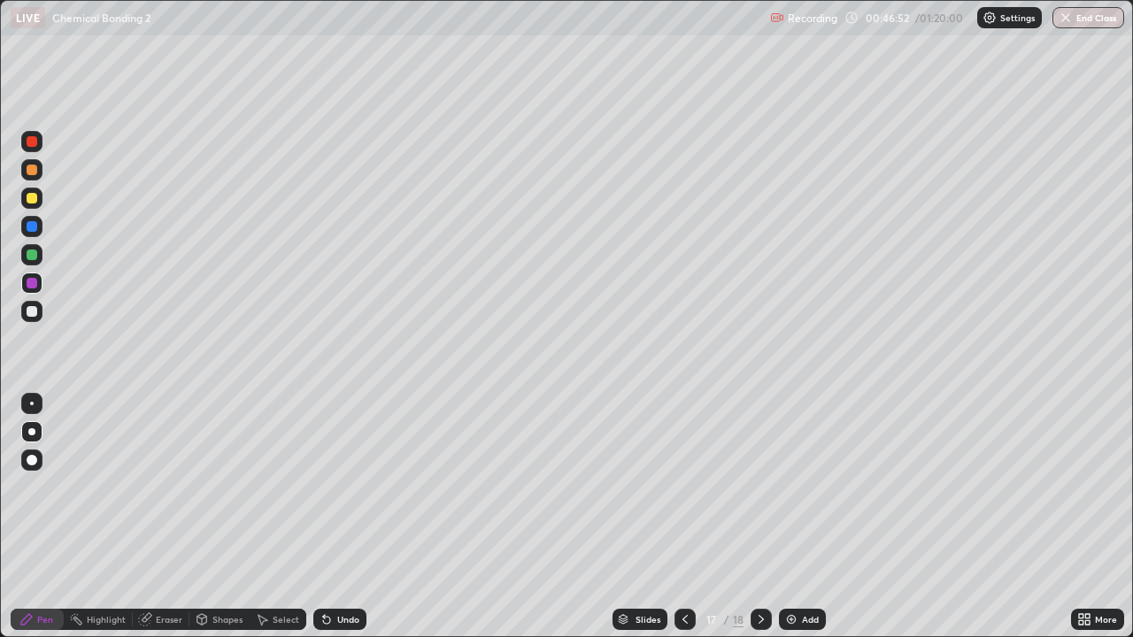
click at [36, 310] on div at bounding box center [32, 311] width 11 height 11
click at [798, 517] on div "Add" at bounding box center [802, 619] width 47 height 21
click at [34, 194] on div at bounding box center [32, 198] width 11 height 11
click at [685, 517] on icon at bounding box center [684, 619] width 5 height 9
click at [759, 517] on icon at bounding box center [761, 620] width 14 height 14
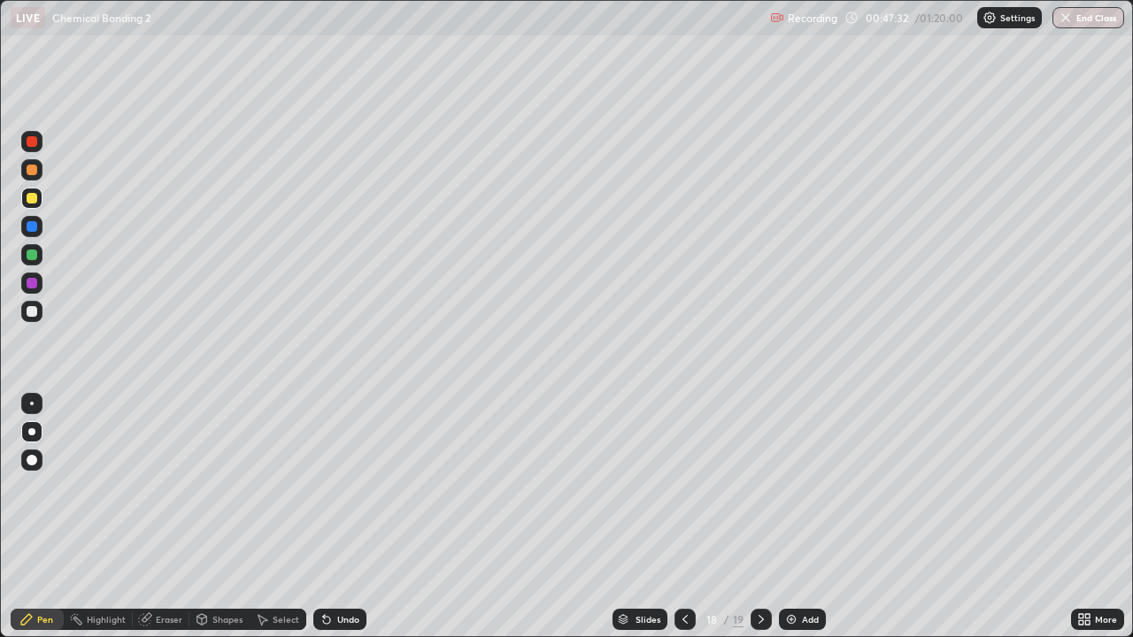
click at [32, 173] on div at bounding box center [32, 170] width 11 height 11
click at [30, 312] on div at bounding box center [32, 311] width 11 height 11
click at [35, 163] on div at bounding box center [31, 169] width 21 height 21
click at [756, 517] on icon at bounding box center [761, 620] width 14 height 14
click at [350, 517] on div "Undo" at bounding box center [348, 619] width 22 height 9
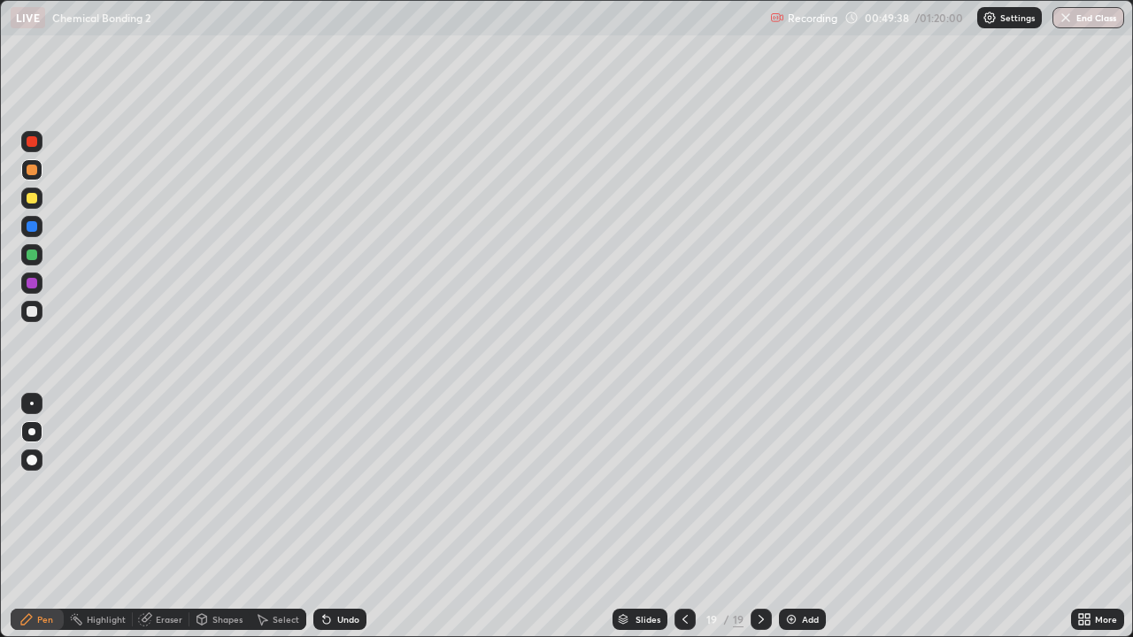
click at [341, 517] on div "Undo" at bounding box center [348, 619] width 22 height 9
click at [690, 517] on div at bounding box center [685, 619] width 21 height 21
click at [757, 517] on icon at bounding box center [761, 620] width 14 height 14
click at [816, 517] on div "Add" at bounding box center [802, 619] width 47 height 21
click at [29, 309] on div at bounding box center [32, 311] width 11 height 11
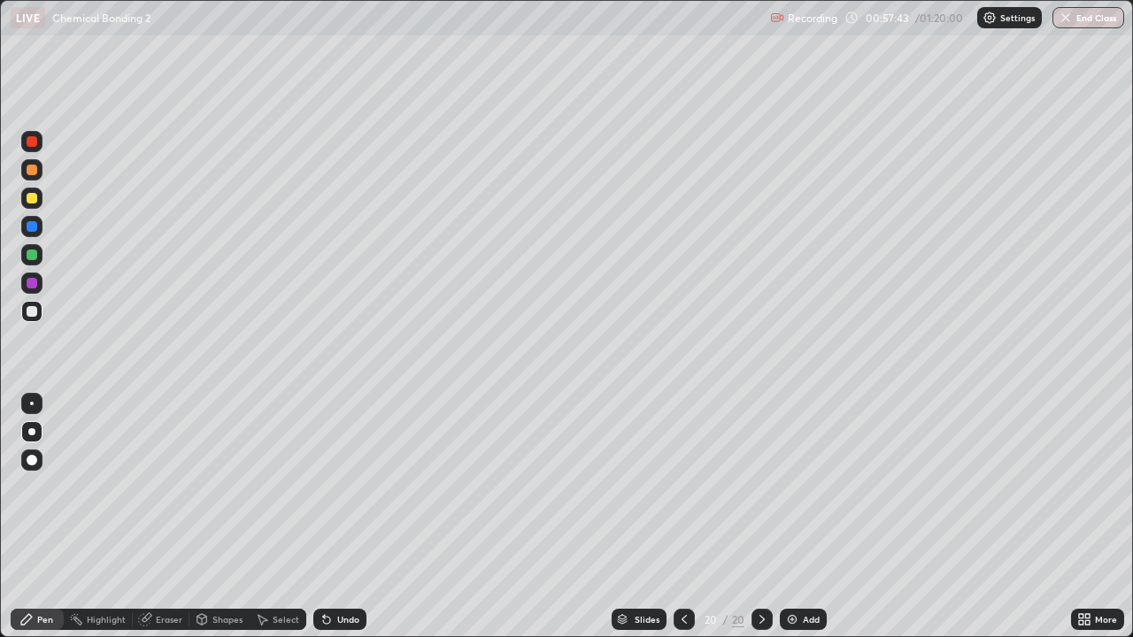
click at [785, 517] on img at bounding box center [792, 620] width 14 height 14
click at [677, 517] on div at bounding box center [685, 619] width 21 height 21
click at [759, 517] on icon at bounding box center [761, 620] width 14 height 14
click at [30, 169] on div at bounding box center [32, 170] width 11 height 11
click at [39, 198] on div at bounding box center [31, 198] width 21 height 21
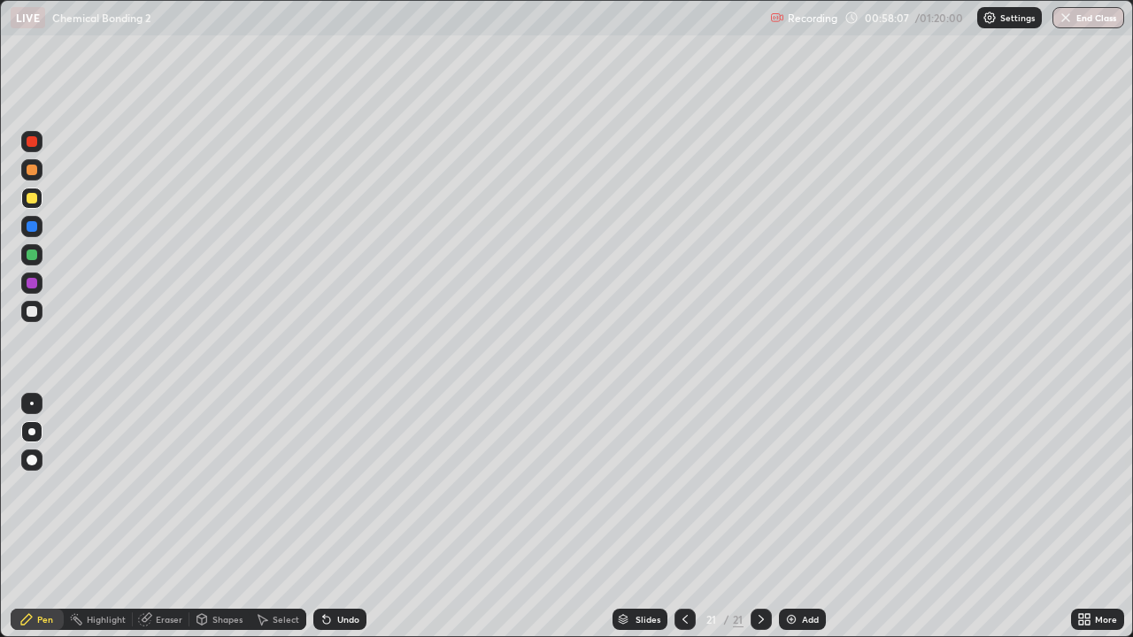
click at [32, 309] on div at bounding box center [32, 311] width 11 height 11
click at [35, 246] on div at bounding box center [31, 254] width 21 height 21
click at [29, 172] on div at bounding box center [32, 170] width 11 height 11
click at [332, 517] on div "Undo" at bounding box center [339, 619] width 53 height 21
click at [677, 517] on div at bounding box center [685, 619] width 21 height 35
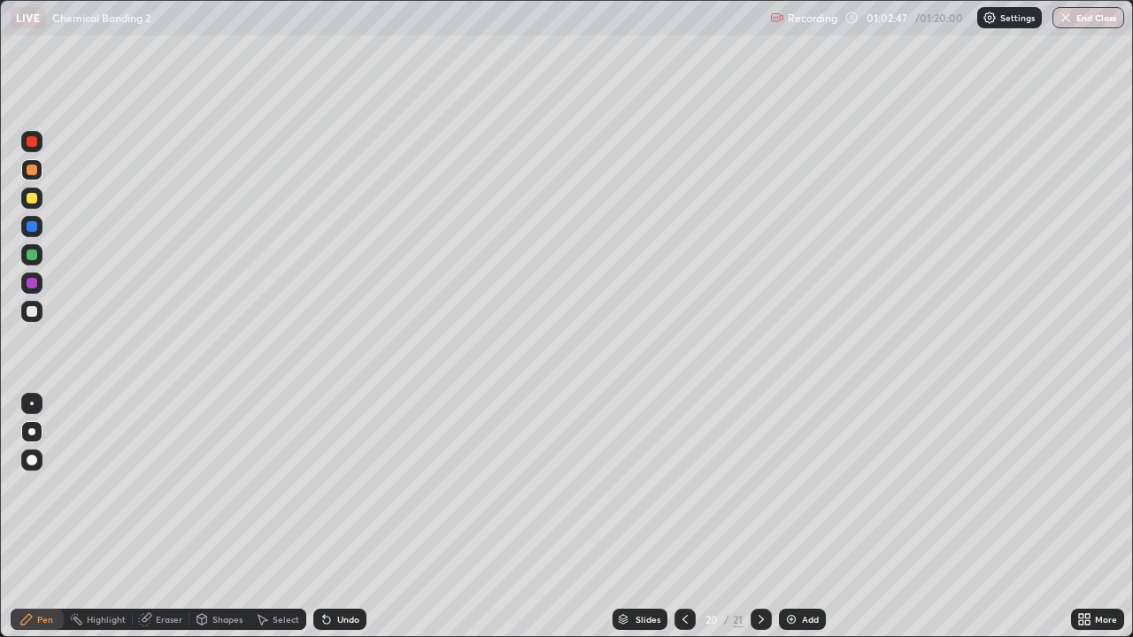
click at [755, 517] on div at bounding box center [761, 619] width 21 height 35
click at [803, 517] on div "Add" at bounding box center [802, 619] width 47 height 21
click at [40, 197] on div at bounding box center [31, 198] width 21 height 21
click at [35, 170] on div at bounding box center [32, 170] width 11 height 11
click at [29, 303] on div at bounding box center [31, 311] width 21 height 21
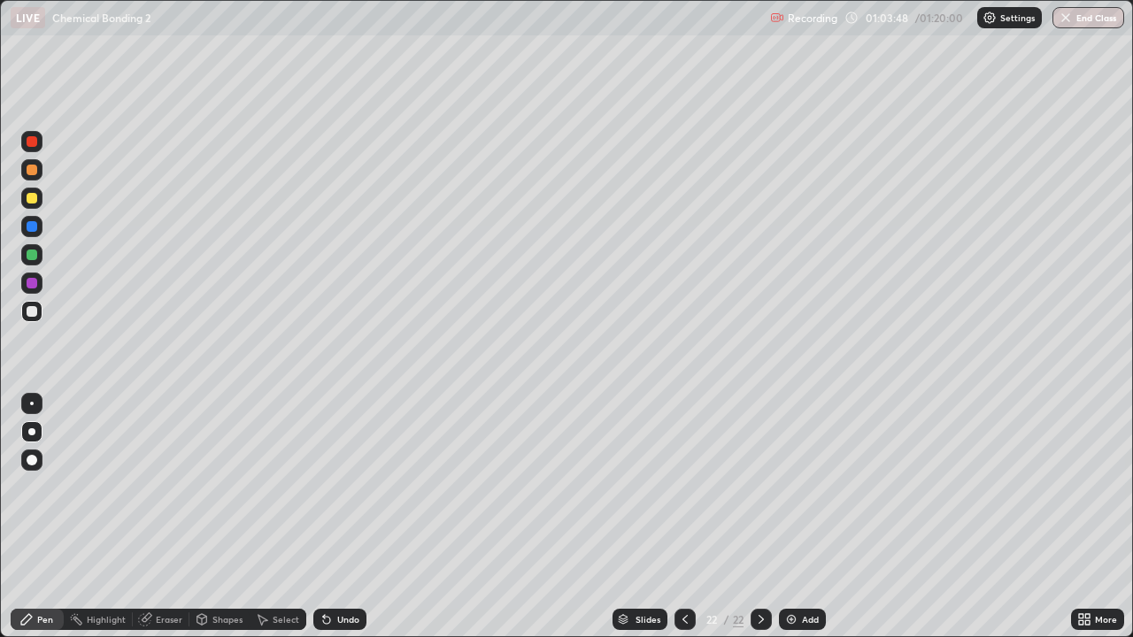
click at [343, 517] on div "Undo" at bounding box center [339, 619] width 53 height 21
click at [341, 517] on div "Undo" at bounding box center [348, 619] width 22 height 9
click at [346, 517] on div "Undo" at bounding box center [348, 619] width 22 height 9
click at [35, 308] on div at bounding box center [32, 311] width 11 height 11
click at [328, 517] on div "Undo" at bounding box center [339, 619] width 53 height 21
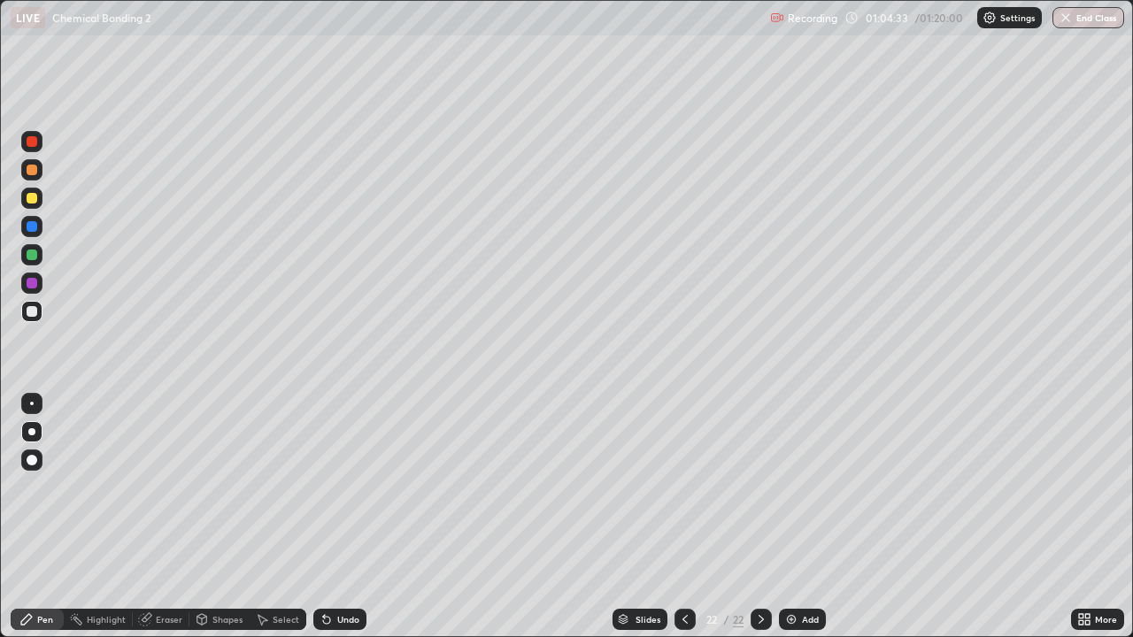
click at [33, 193] on div at bounding box center [32, 198] width 11 height 11
click at [268, 517] on div "Select" at bounding box center [278, 619] width 57 height 21
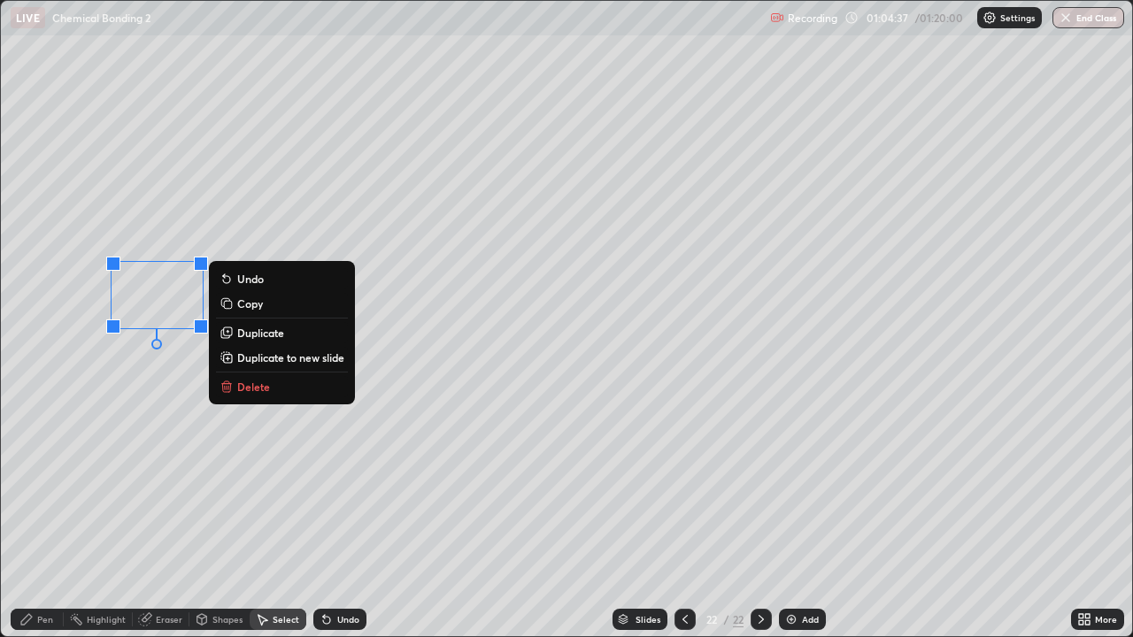
click at [256, 389] on p "Delete" at bounding box center [253, 387] width 33 height 14
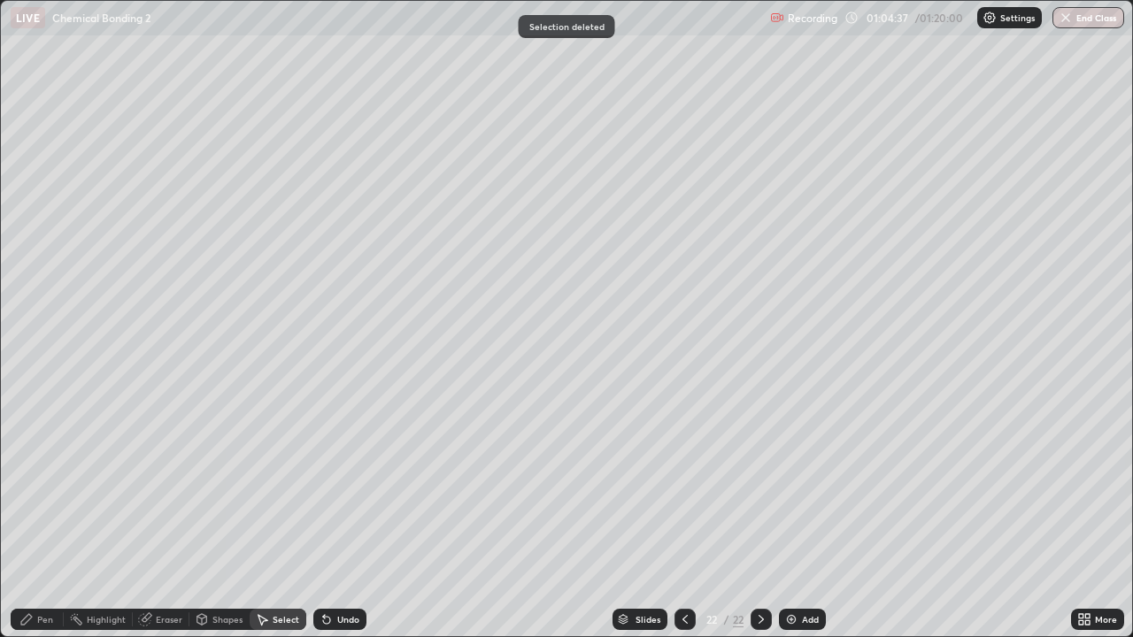
click at [35, 517] on div "Pen" at bounding box center [37, 619] width 53 height 21
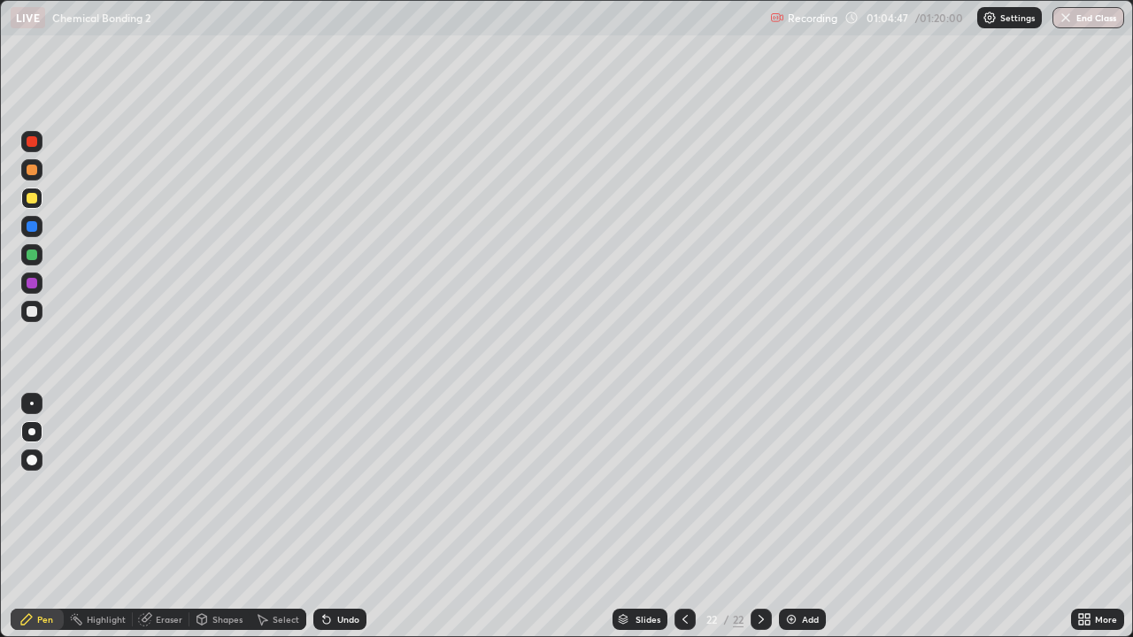
click at [340, 517] on div "Undo" at bounding box center [339, 619] width 53 height 21
click at [334, 517] on div "Undo" at bounding box center [339, 619] width 53 height 21
click at [351, 517] on div "Undo" at bounding box center [339, 619] width 53 height 21
click at [34, 223] on div at bounding box center [32, 226] width 11 height 11
click at [782, 517] on div "Add" at bounding box center [802, 619] width 47 height 21
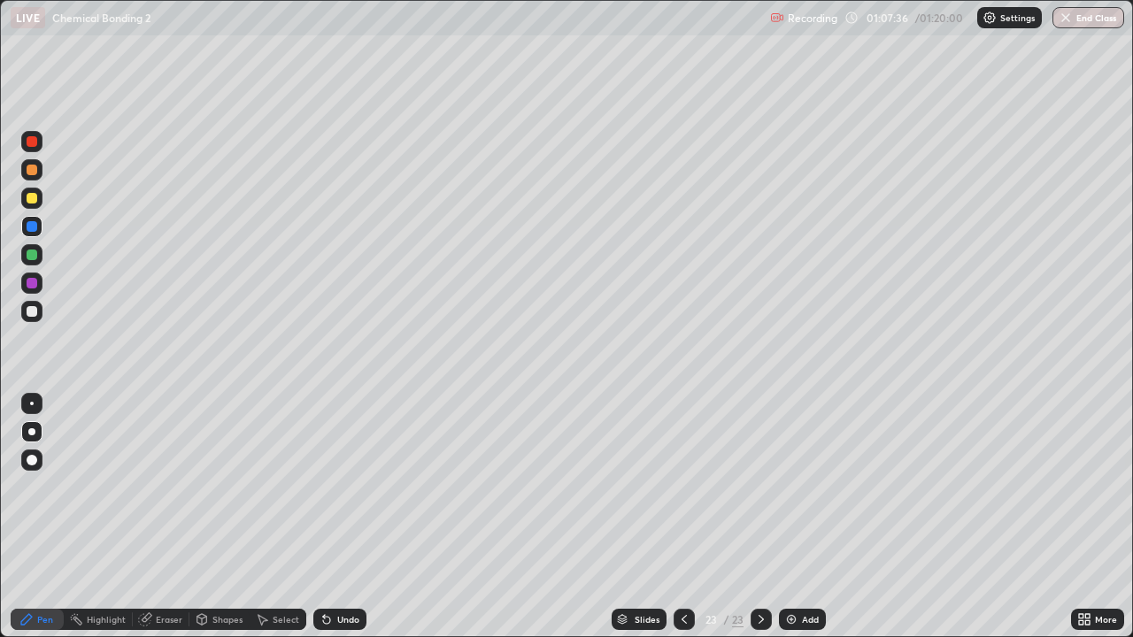
click at [36, 205] on div at bounding box center [31, 198] width 21 height 21
click at [32, 310] on div at bounding box center [32, 311] width 11 height 11
click at [682, 517] on icon at bounding box center [684, 620] width 14 height 14
click at [759, 517] on icon at bounding box center [761, 620] width 14 height 14
click at [328, 517] on div "Undo" at bounding box center [339, 619] width 53 height 21
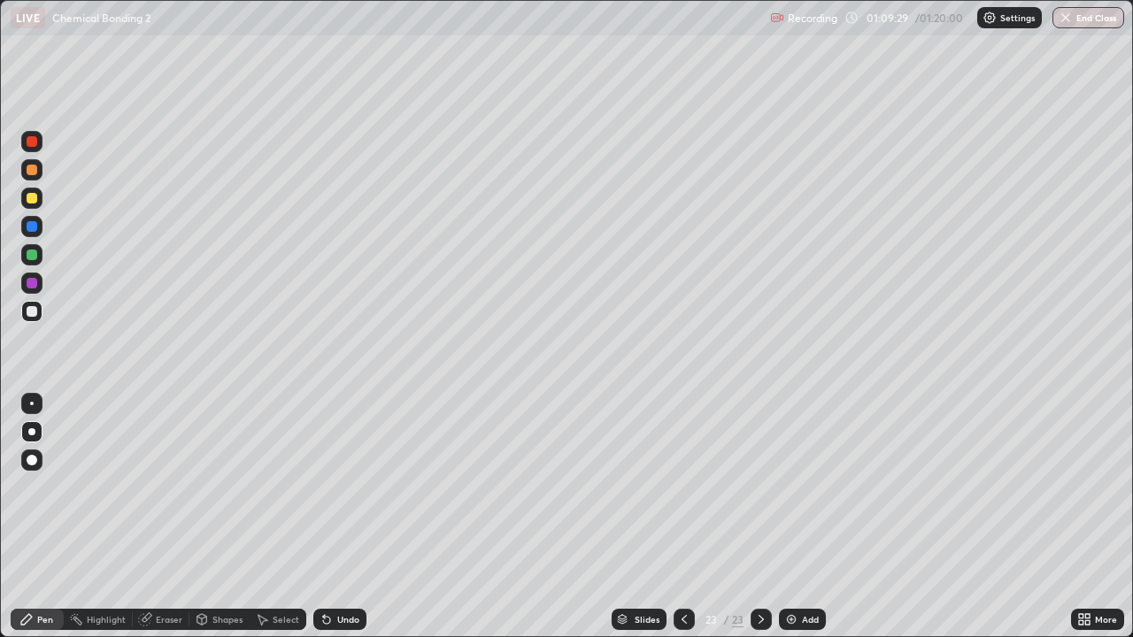
click at [33, 198] on div at bounding box center [32, 198] width 11 height 11
click at [329, 517] on icon at bounding box center [327, 620] width 14 height 14
click at [337, 517] on div "Undo" at bounding box center [339, 619] width 53 height 21
click at [340, 517] on div "Undo" at bounding box center [339, 619] width 53 height 21
click at [335, 517] on div "Undo" at bounding box center [339, 619] width 53 height 21
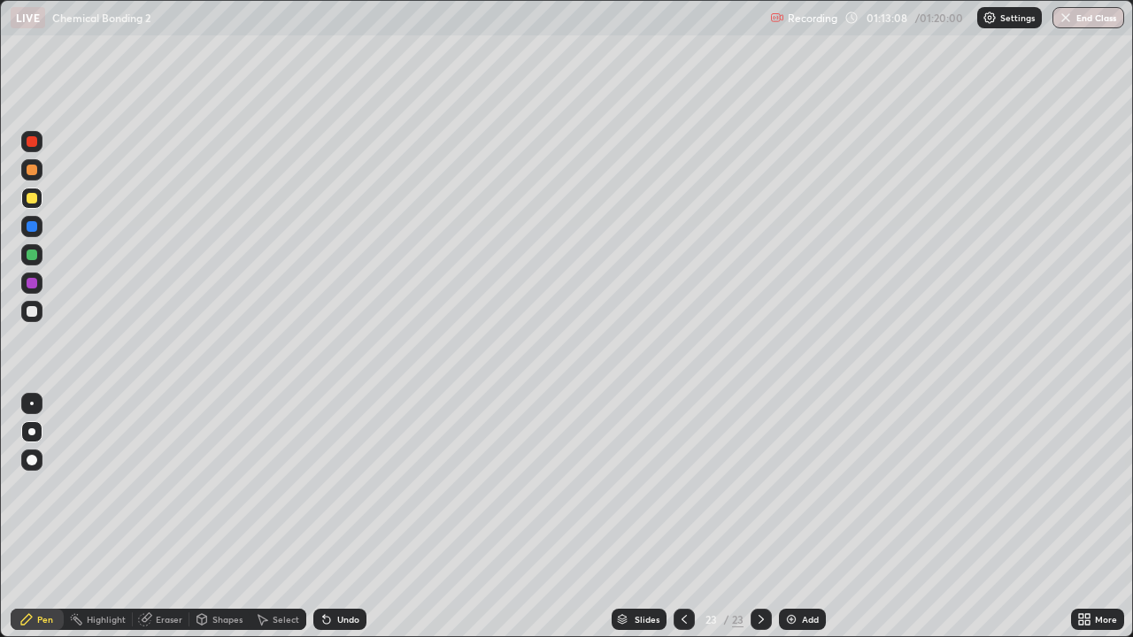
click at [340, 517] on div "Undo" at bounding box center [339, 619] width 53 height 21
click at [330, 517] on icon at bounding box center [327, 620] width 14 height 14
click at [794, 517] on img at bounding box center [791, 620] width 14 height 14
click at [34, 170] on div at bounding box center [32, 170] width 11 height 11
click at [35, 314] on div at bounding box center [32, 311] width 11 height 11
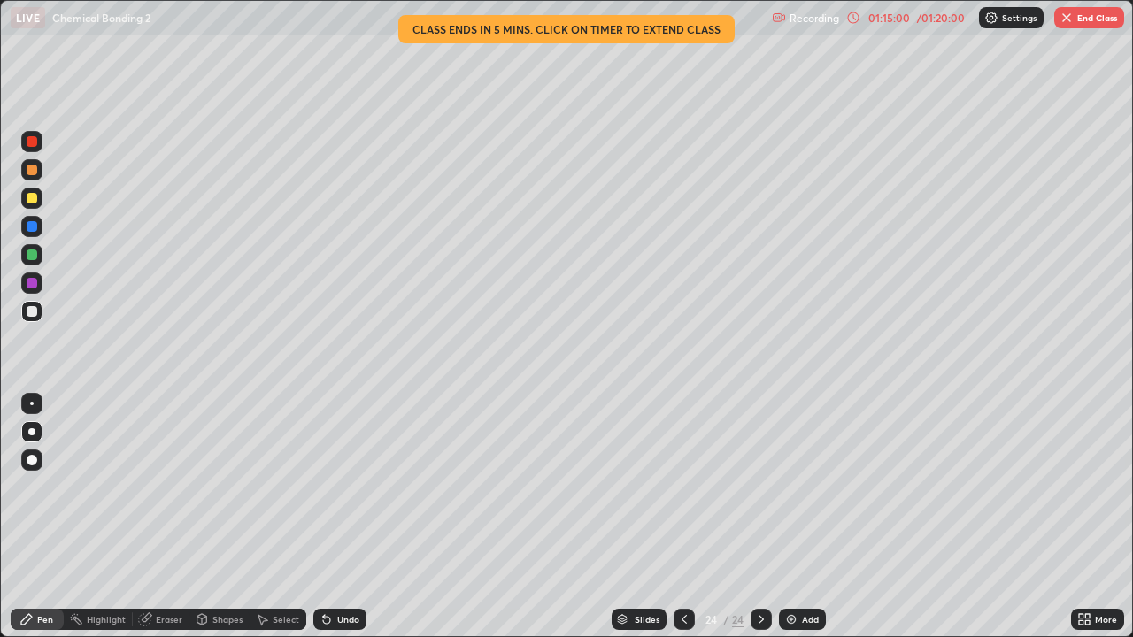
click at [323, 517] on icon at bounding box center [326, 620] width 7 height 7
click at [329, 517] on icon at bounding box center [327, 620] width 14 height 14
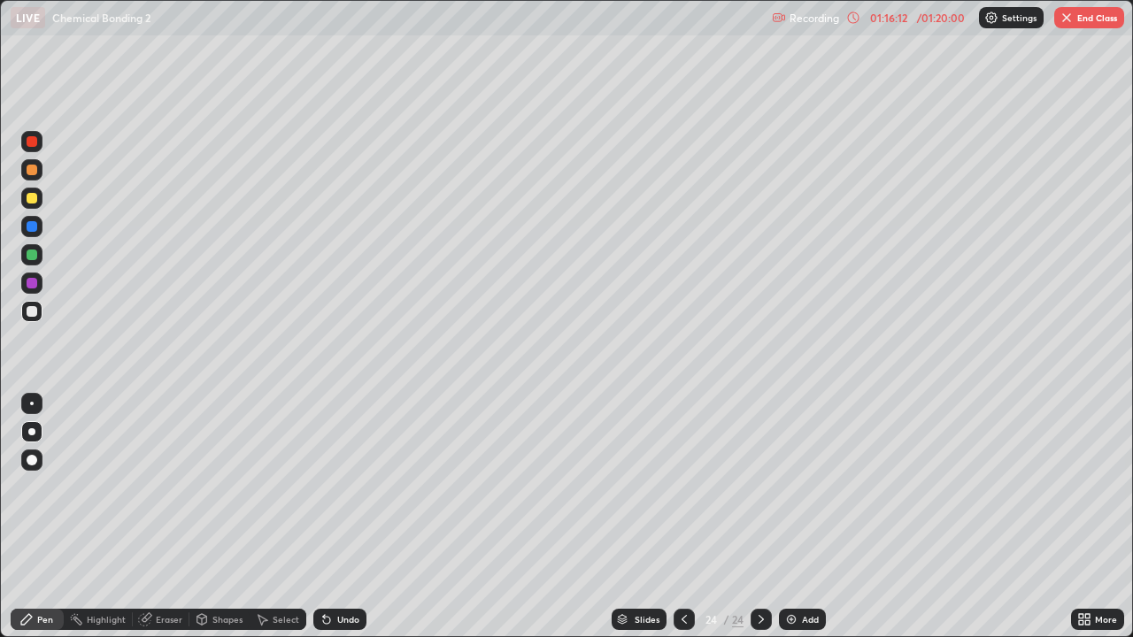
click at [1071, 27] on button "End Class" at bounding box center [1089, 17] width 70 height 21
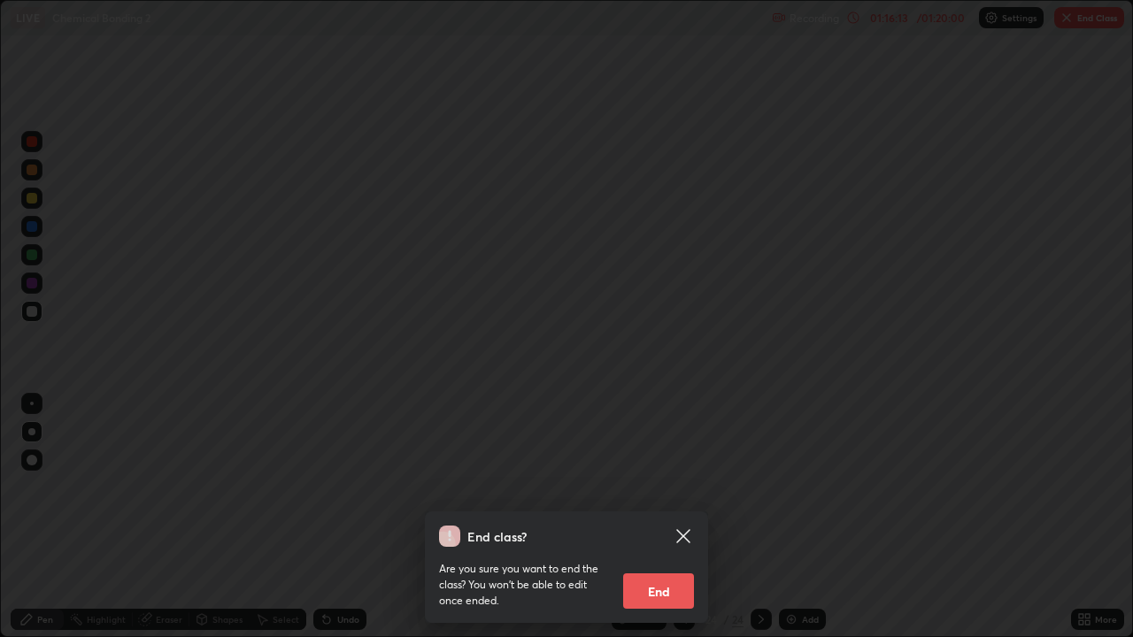
click at [656, 517] on button "End" at bounding box center [658, 591] width 71 height 35
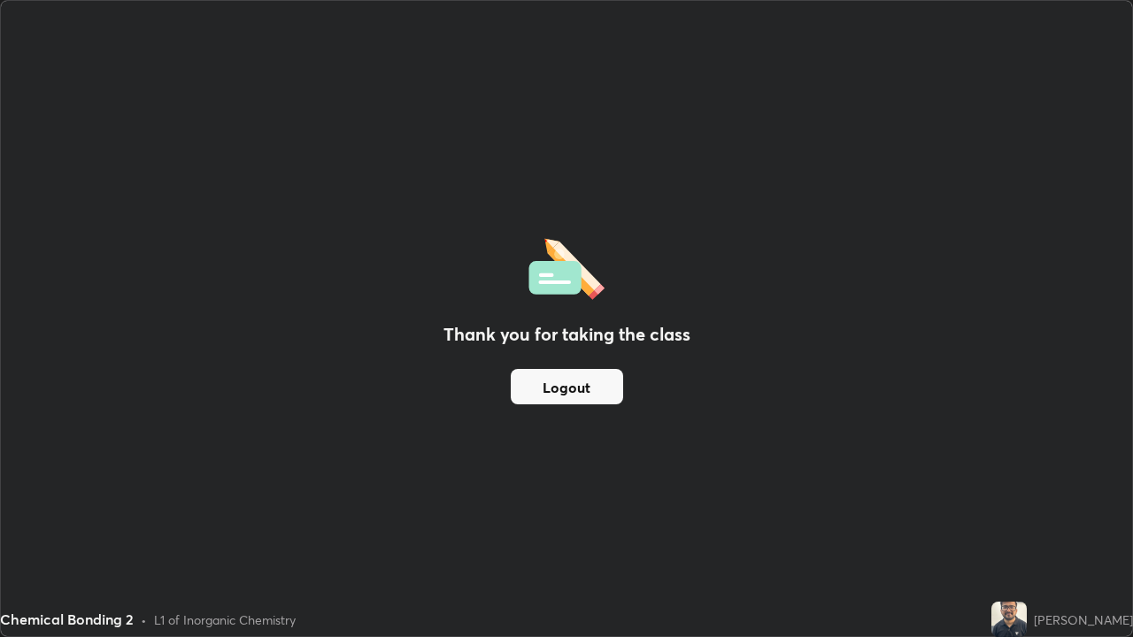
click at [4, 517] on div "Thank you for taking the class Logout" at bounding box center [566, 319] width 1131 height 636
